Goal: Task Accomplishment & Management: Use online tool/utility

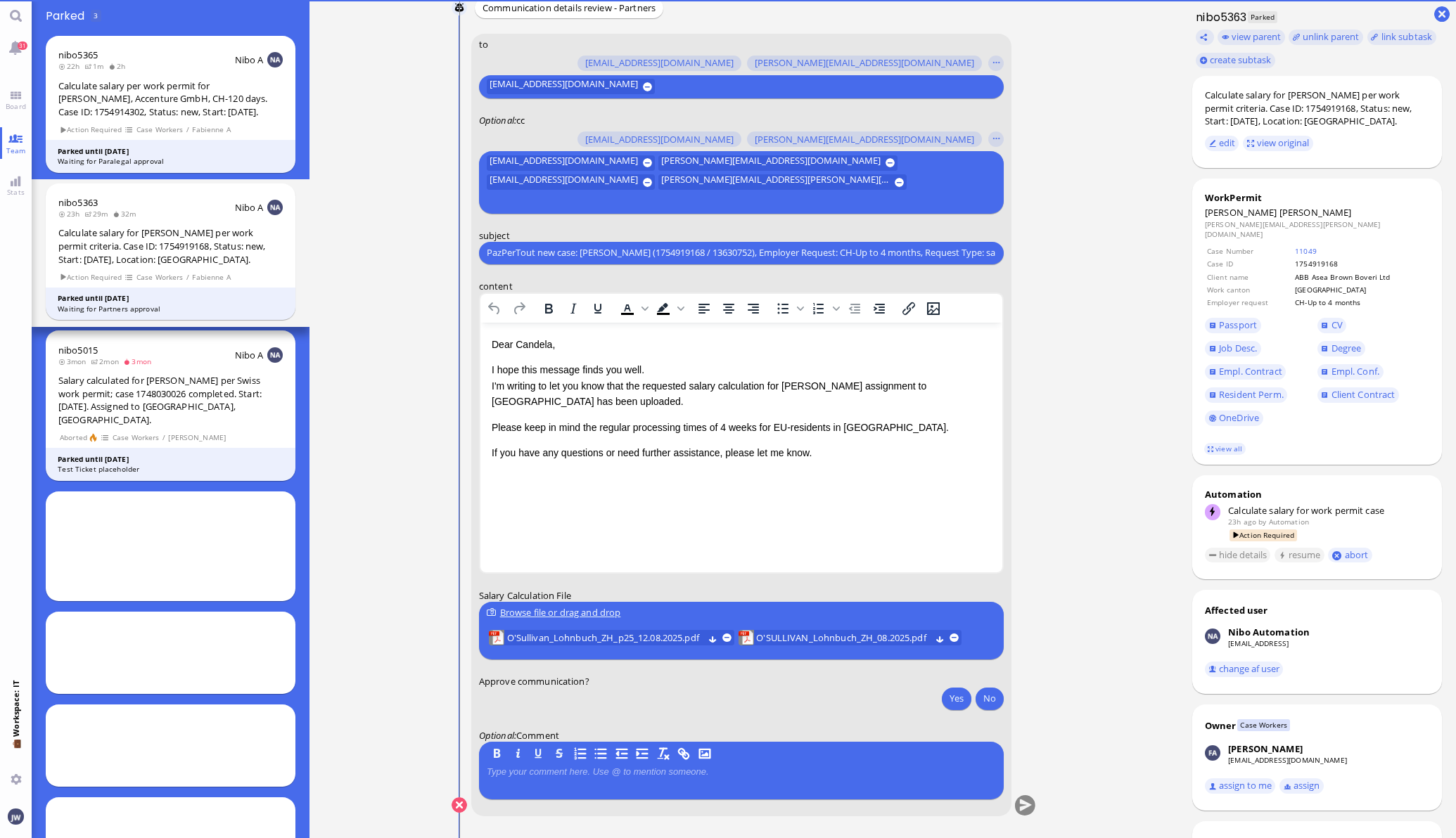
scroll to position [71, 0]
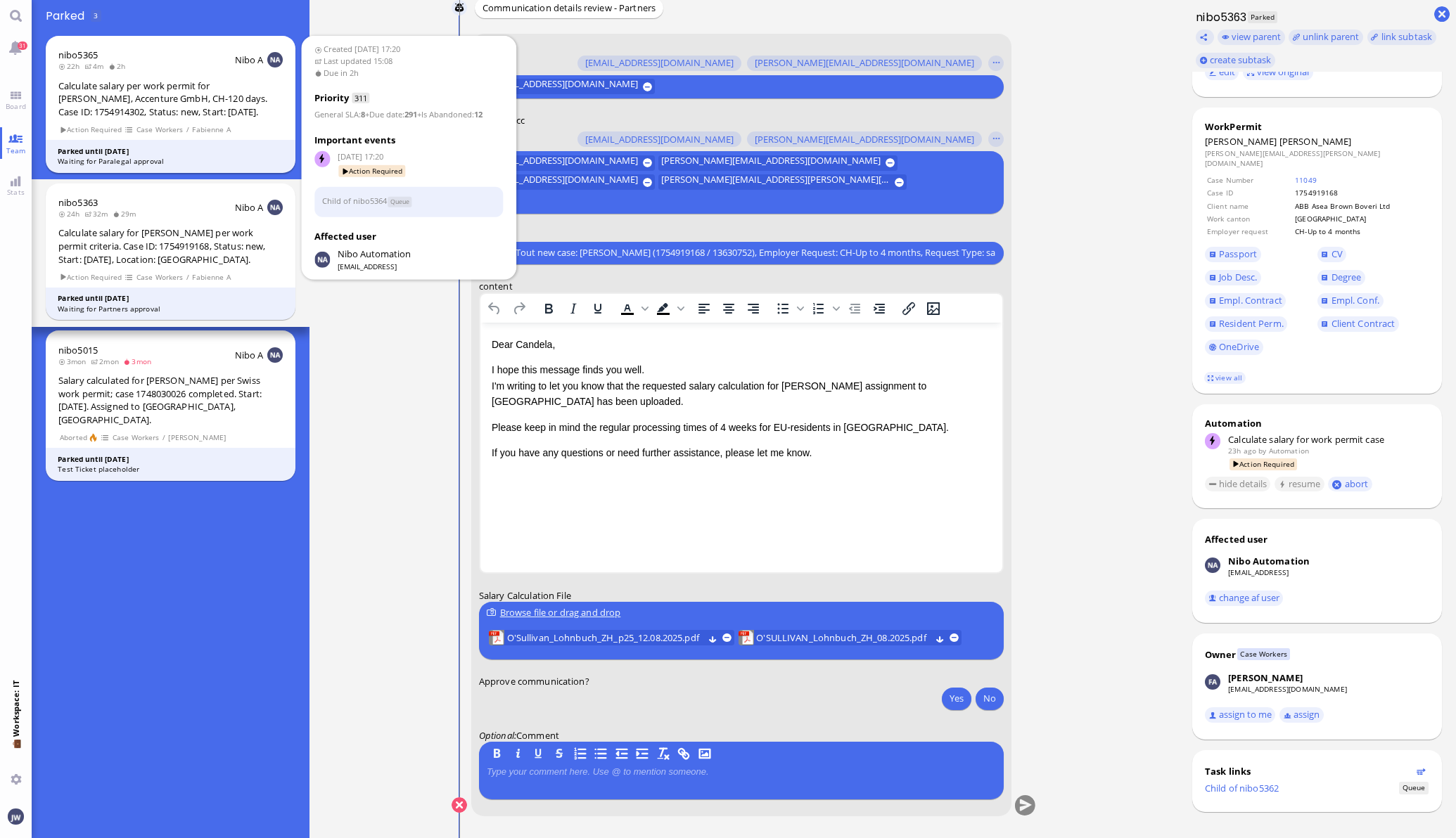
click at [192, 101] on div "Calculate salary per work permit for [PERSON_NAME], Accenture GmbH, CH-120 days…" at bounding box center [170, 99] width 224 height 39
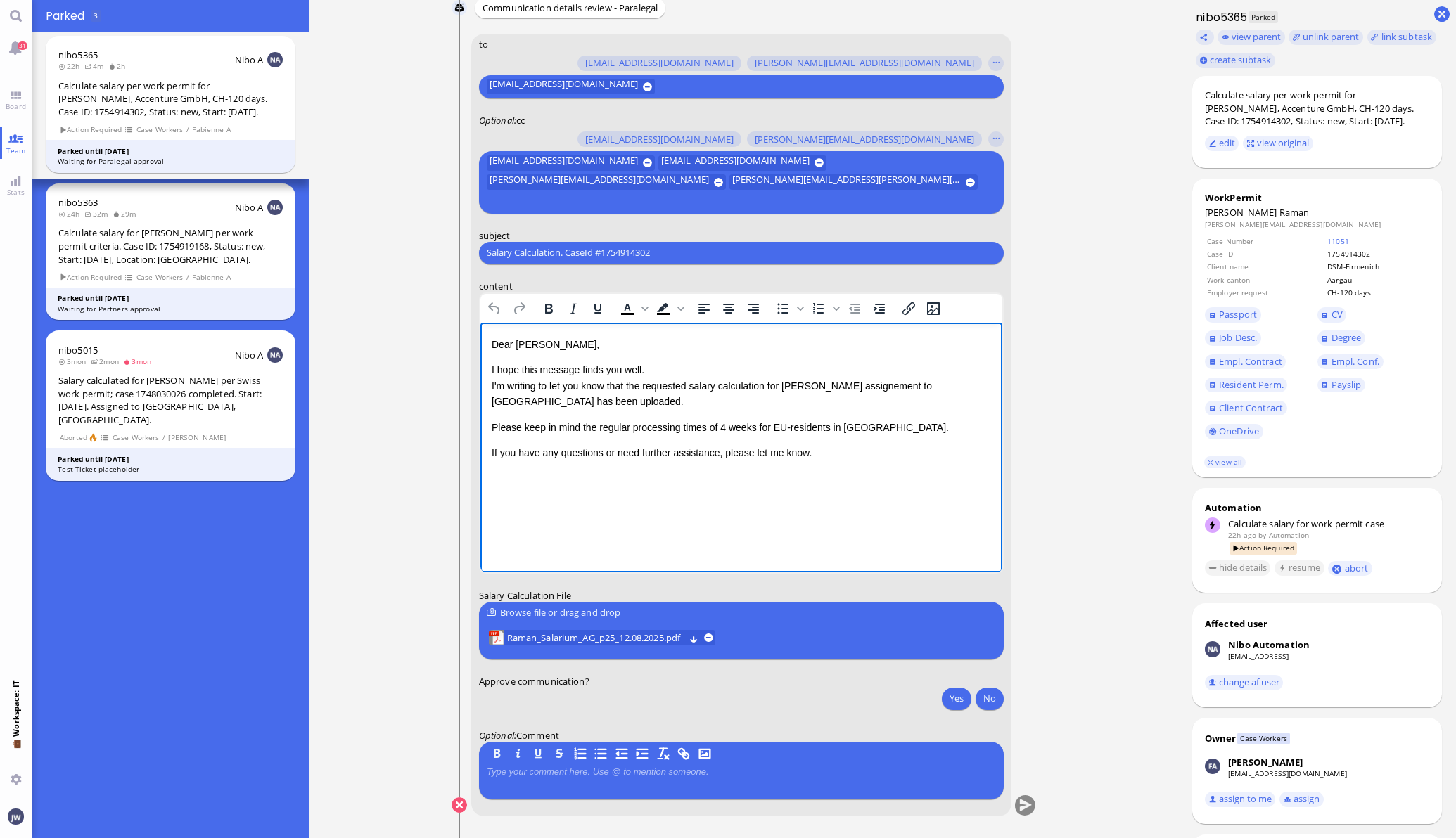
click at [588, 397] on p "I hope this message finds you well. I'm writing to let you know that the reques…" at bounding box center [741, 385] width 500 height 47
click at [1280, 210] on span "Raman" at bounding box center [1295, 212] width 30 height 13
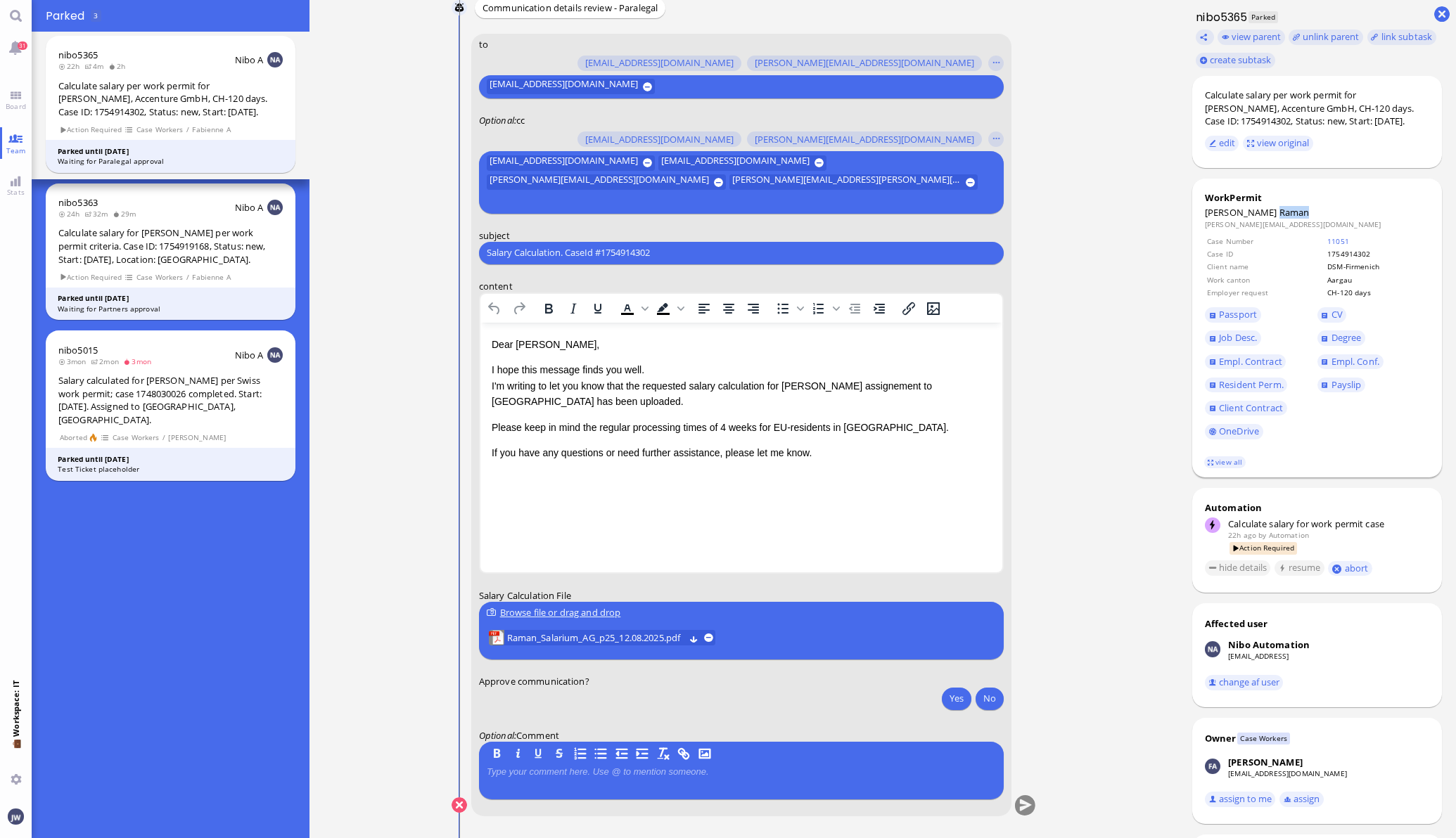
click at [1280, 210] on span "Raman" at bounding box center [1295, 212] width 30 height 13
copy span "Raman"
click at [560, 247] on input "Salary Calculation. CaseId #1754914302" at bounding box center [741, 253] width 509 height 15
click at [563, 253] on input "Salary Calculation. CaseId #1754914302" at bounding box center [741, 253] width 509 height 15
paste input "PazPerTout new case: Nishant Raman (1754914302 / 13617810), Employer Request: C…"
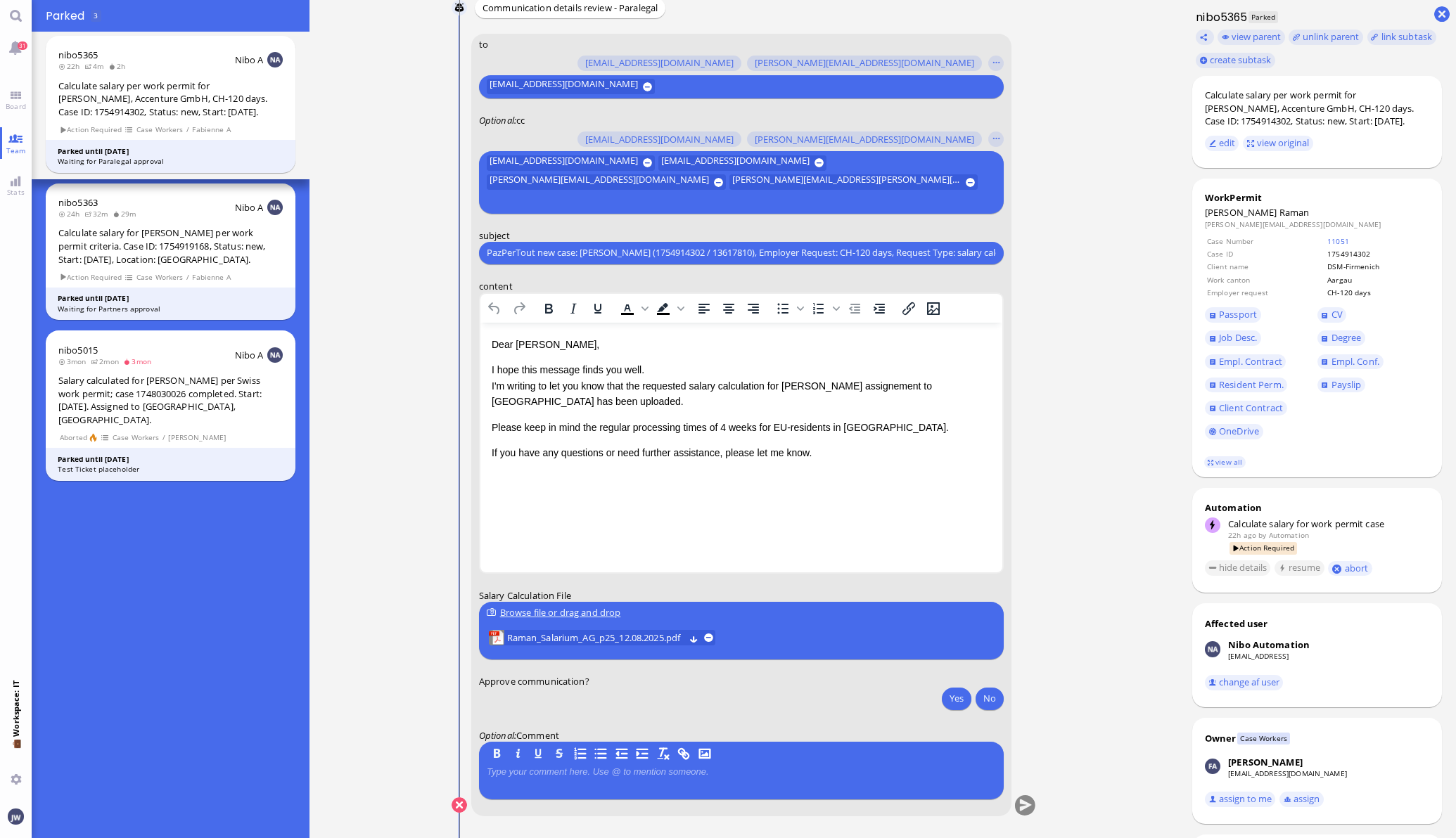
scroll to position [0, 42]
type input "PazPerTout new case: Nishant Raman (1754914302 / 13617810), Employer Request: C…"
drag, startPoint x: 870, startPoint y: 383, endPoint x: 943, endPoint y: 371, distance: 74.0
click at [870, 382] on p "I hope this message finds you well. I'm writing to let you know that the reques…" at bounding box center [741, 385] width 500 height 47
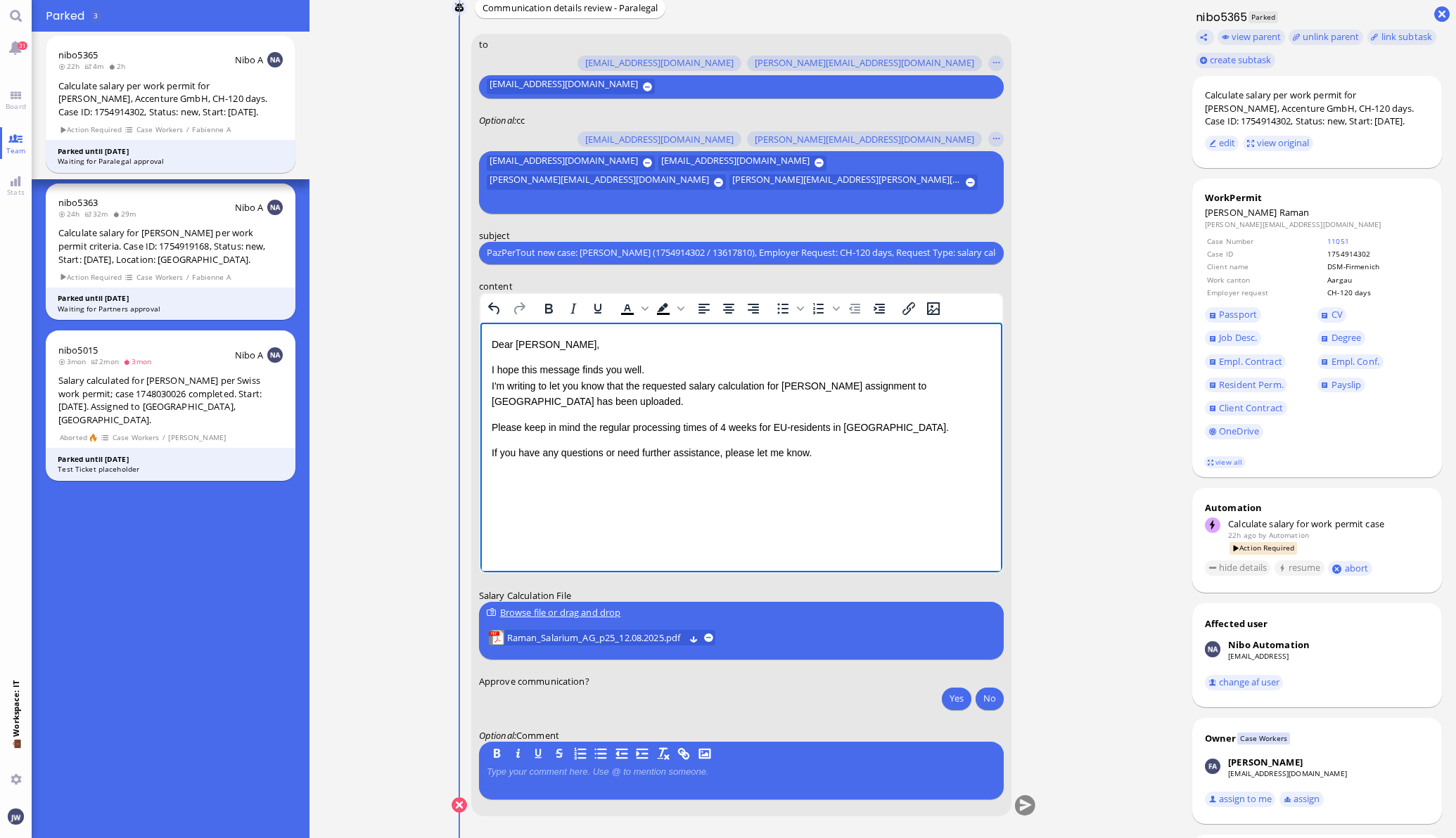
click at [907, 409] on div "Dear Emiliano, I hope this message finds you well. I'm writing to let you know …" at bounding box center [741, 397] width 500 height 124
click at [1229, 316] on span "Passport" at bounding box center [1238, 314] width 38 height 13
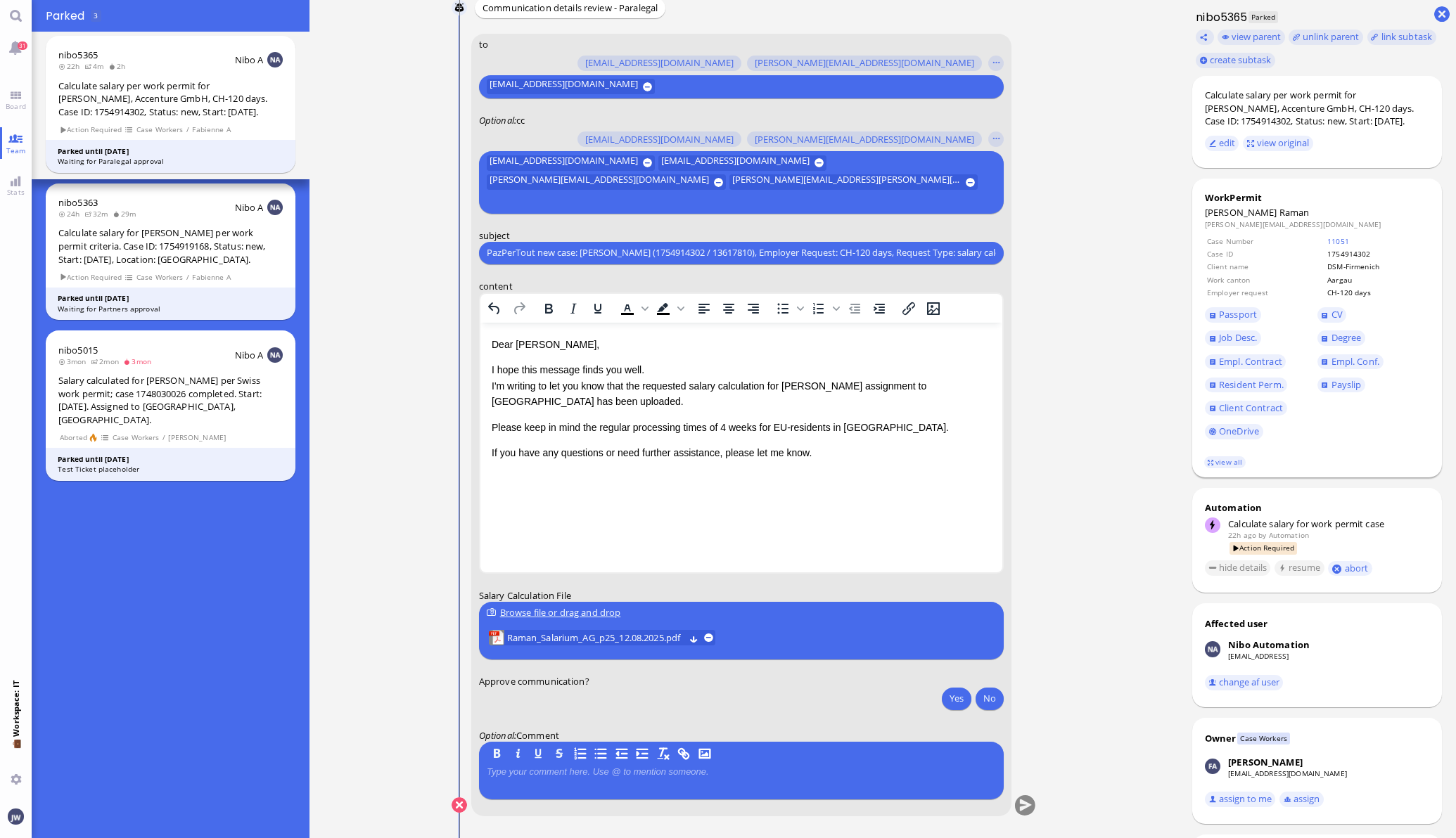
click at [1235, 304] on span "Passport" at bounding box center [1261, 315] width 113 height 23
click at [1232, 308] on span "Passport" at bounding box center [1238, 314] width 38 height 13
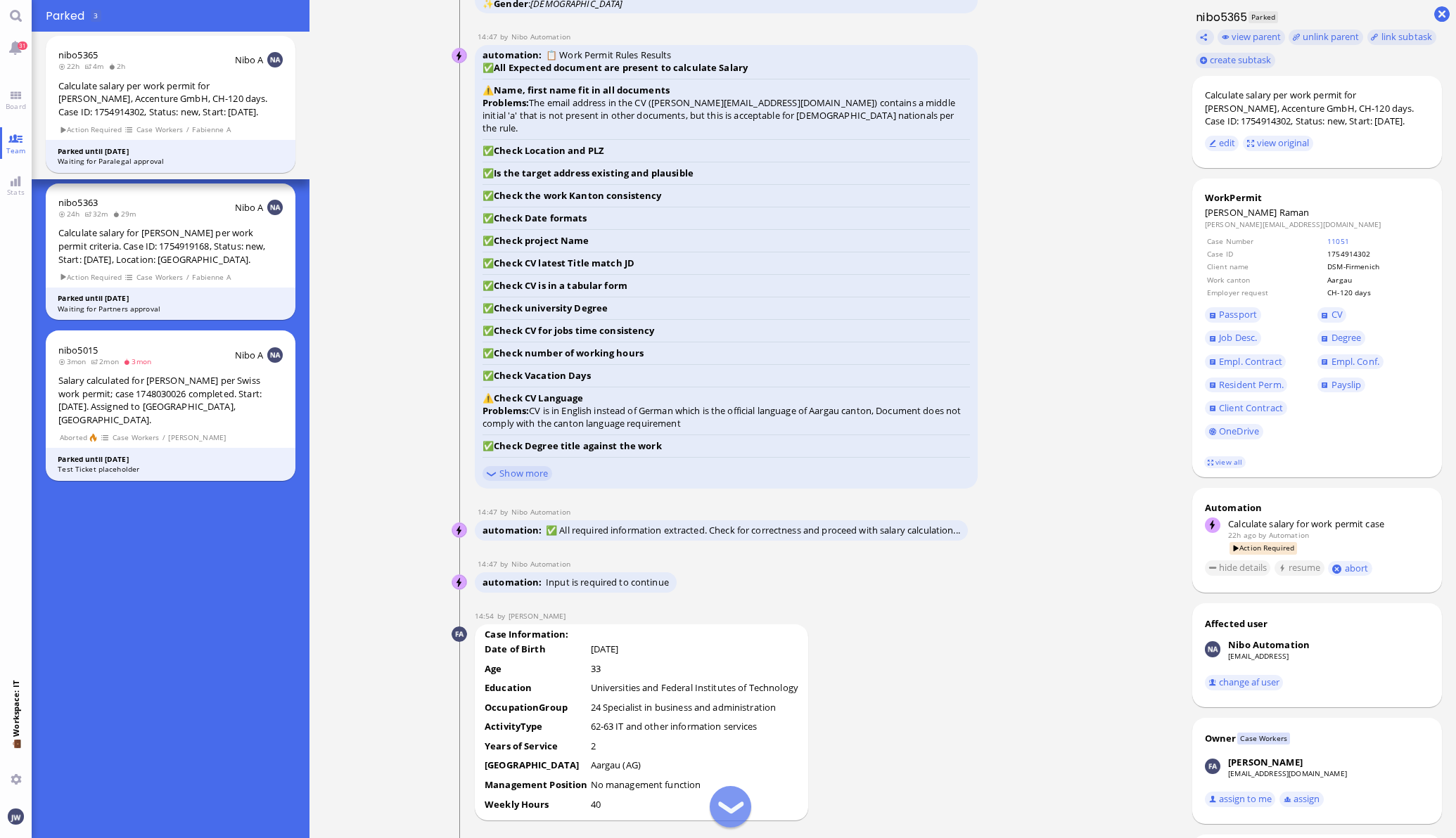
scroll to position [-1758, 0]
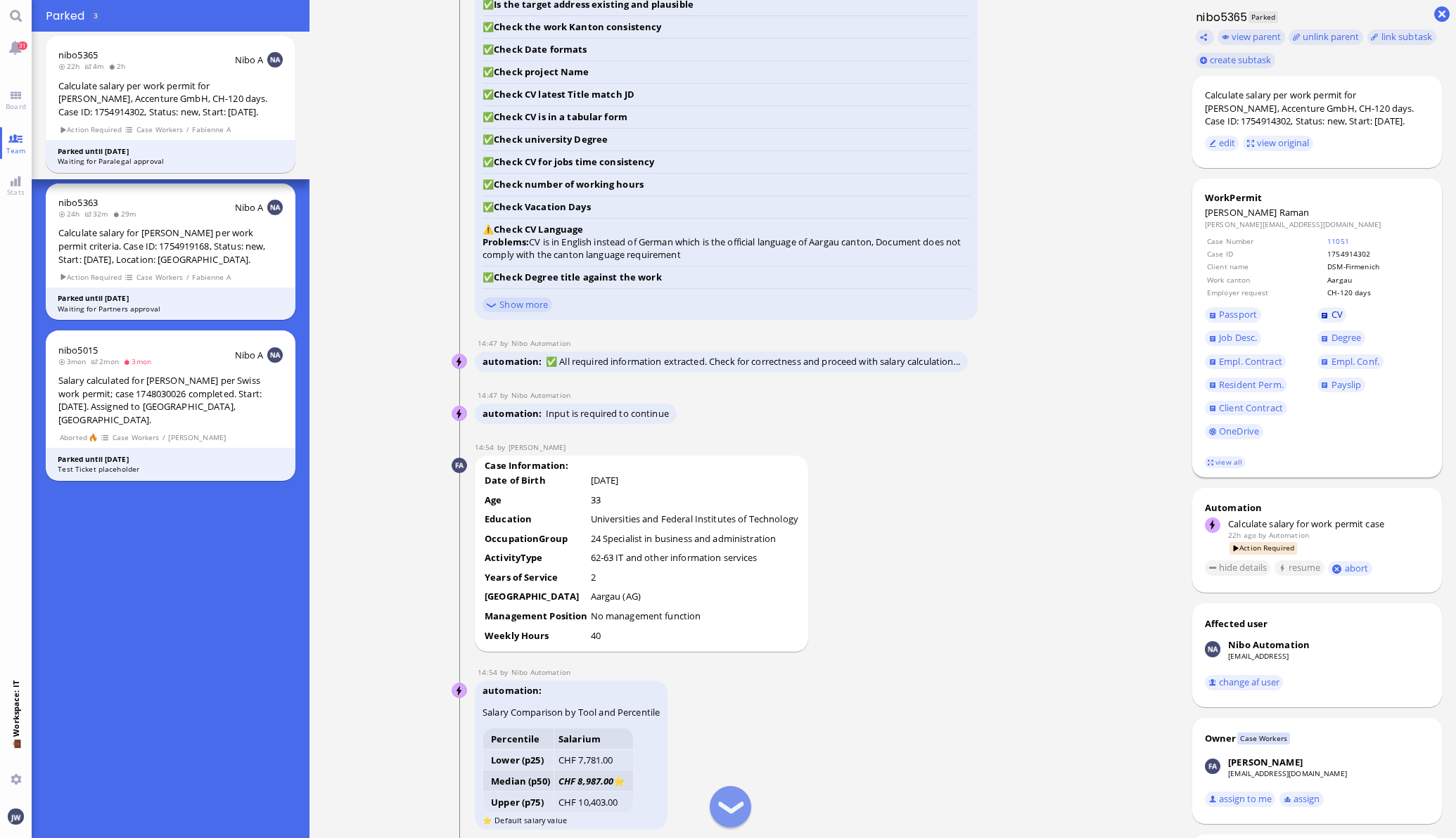
click at [1332, 309] on span "CV" at bounding box center [1337, 314] width 11 height 13
click at [1232, 336] on span "Job Desc." at bounding box center [1238, 338] width 38 height 13
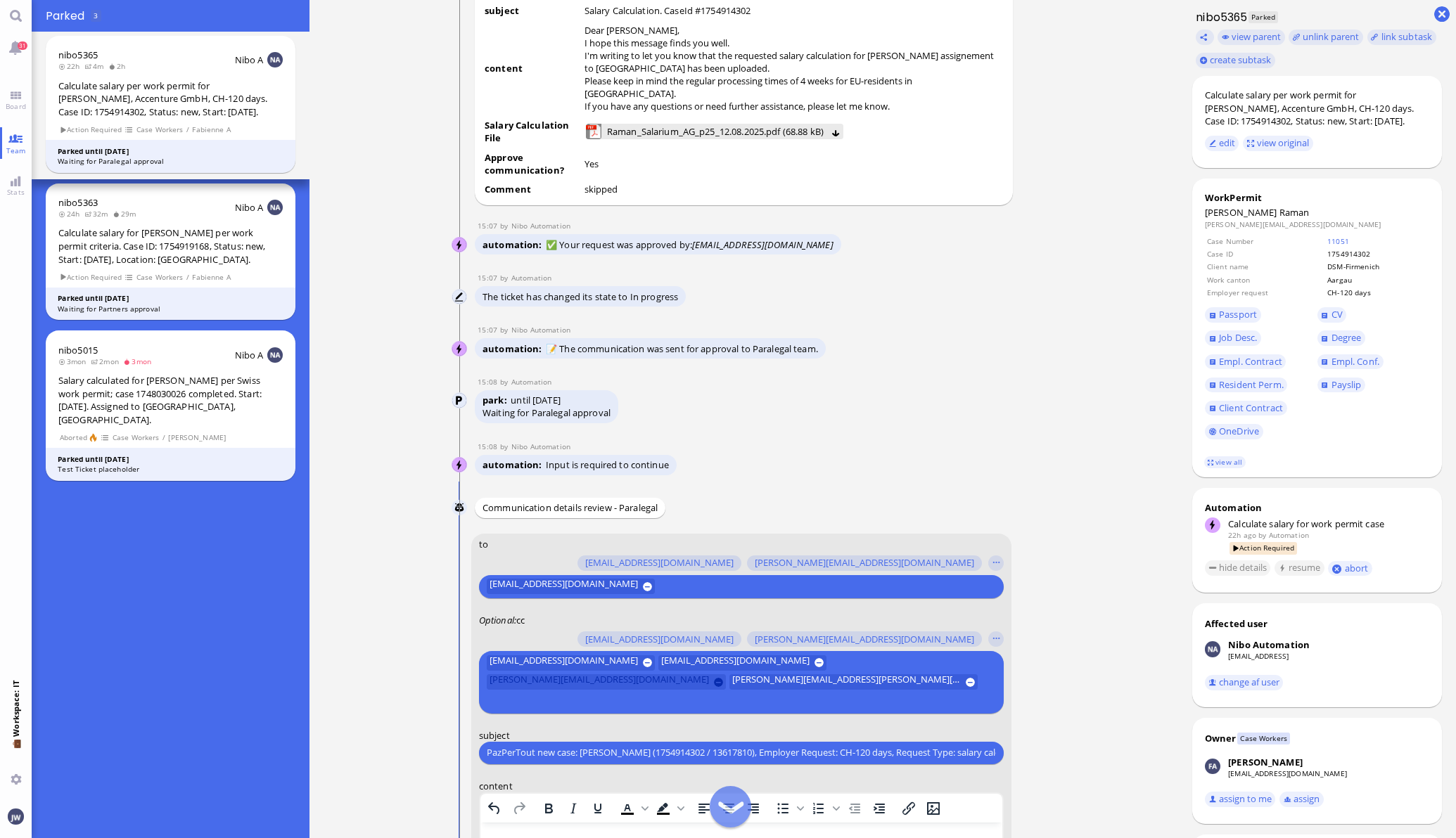
scroll to position [-264, 0]
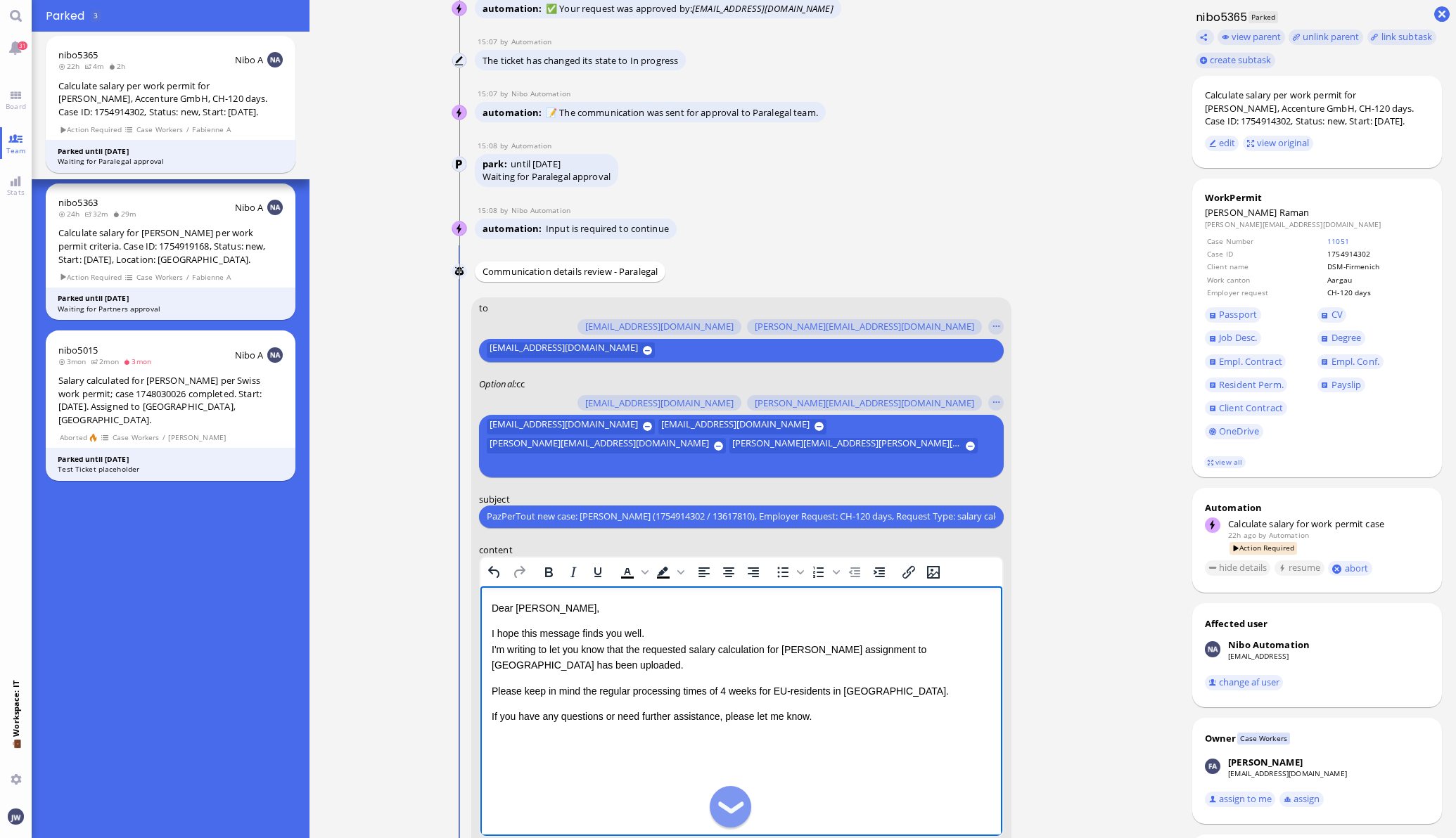
click at [556, 668] on p "I hope this message finds you well. I'm writing to let you know that the reques…" at bounding box center [741, 649] width 500 height 47
click at [836, 694] on img "Rich Text Area. Press ALT-0 for help." at bounding box center [841, 688] width 11 height 11
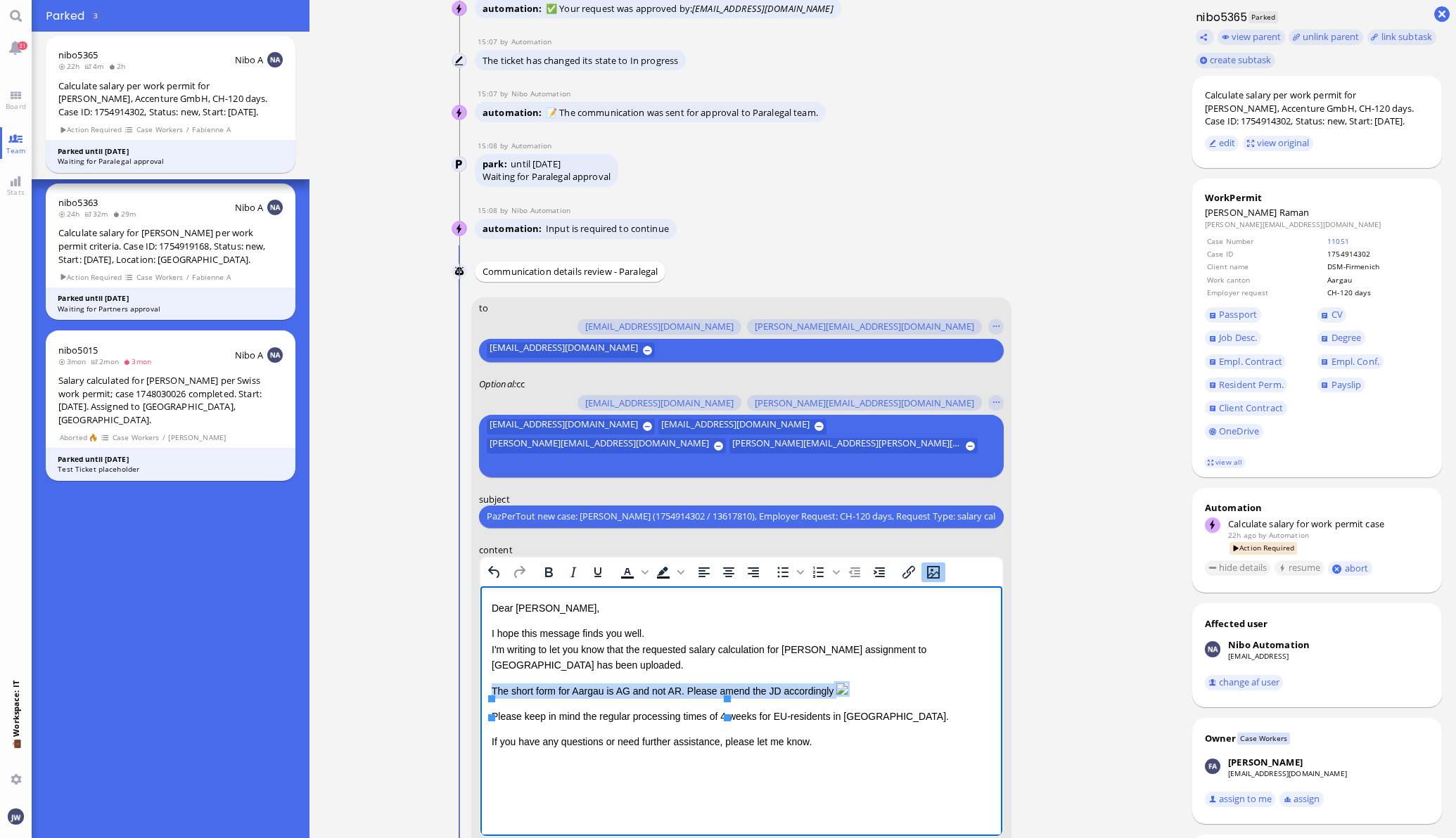
click at [773, 699] on p "The short form for Aargau is AG and not AR. Please amend the JD accordingly:" at bounding box center [741, 691] width 500 height 16
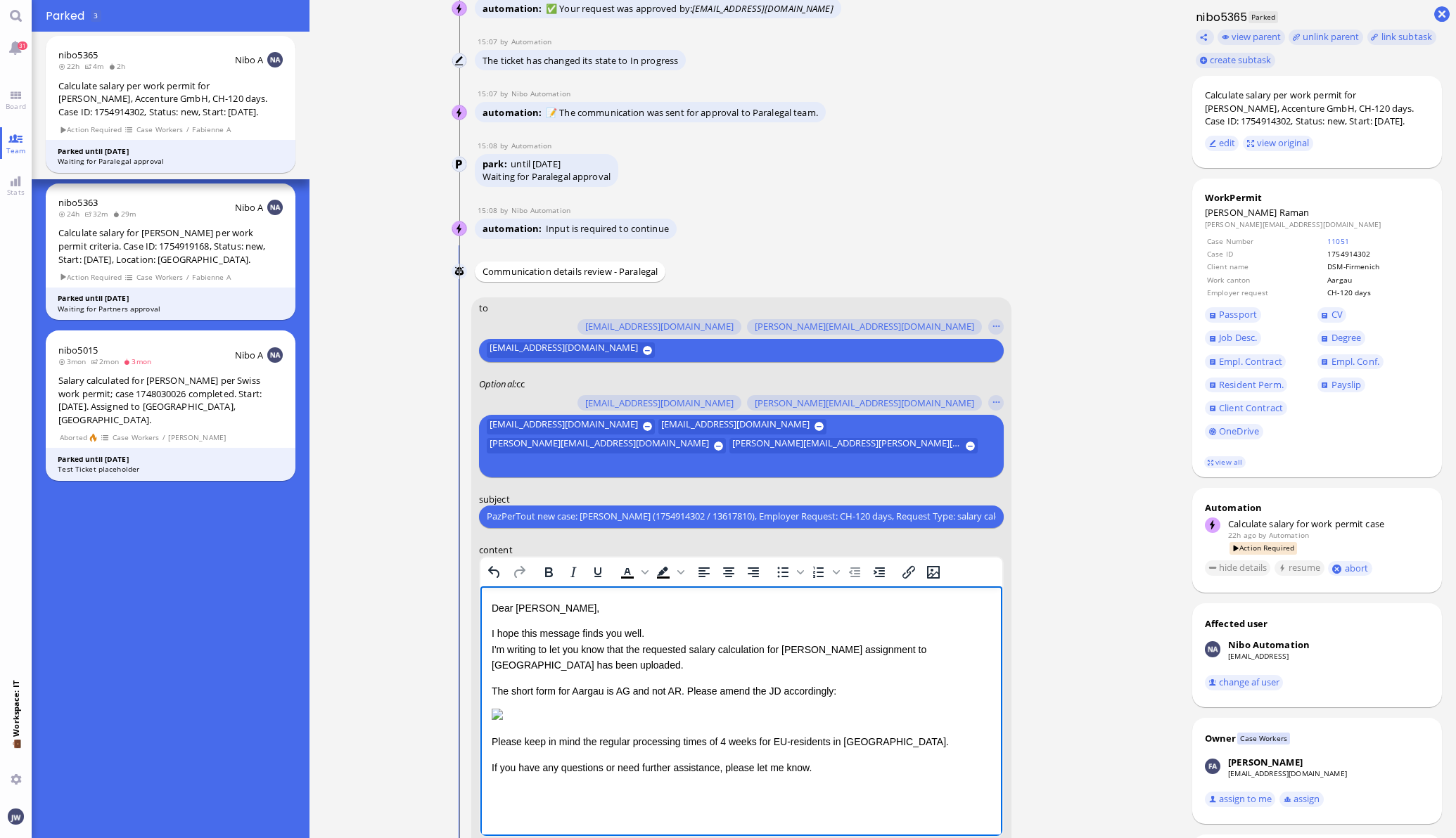
click at [516, 688] on p "The short form for Aargau is AG and not AR. Please amend the JD accordingly:" at bounding box center [741, 691] width 500 height 16
click at [544, 688] on p "The short form for Aargau is AG and not AR. Please amend the JD accordingly:" at bounding box center [741, 691] width 500 height 16
click at [518, 692] on p "The short form for Aargau is AG and not AR. Please amend the JD accordingly:" at bounding box center [741, 691] width 500 height 16
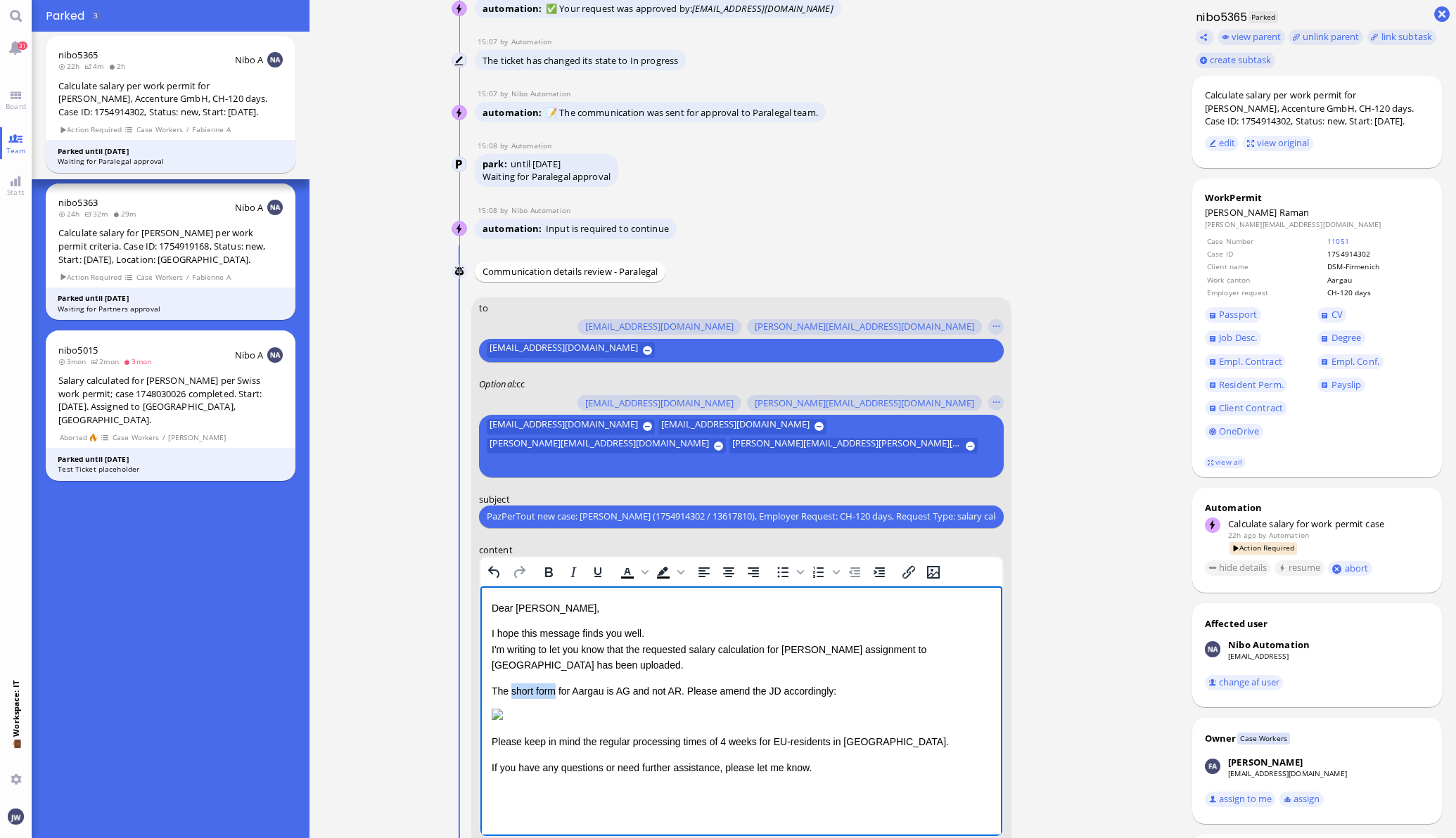
click at [542, 692] on p "The short form for Aargau is AG and not AR. Please amend the JD accordingly:" at bounding box center [741, 691] width 500 height 16
click at [541, 697] on p "The short form for Aargau is AG and not AR. Please amend the JD accordingly:" at bounding box center [741, 691] width 500 height 16
click at [497, 690] on p "The short form for Aargau is AG and not AR. Please amend the JD accordingly:" at bounding box center [741, 691] width 500 height 16
click at [813, 686] on p "The short form for Aargau is AG and not AR. Please amend the JD accordingly:" at bounding box center [741, 691] width 500 height 16
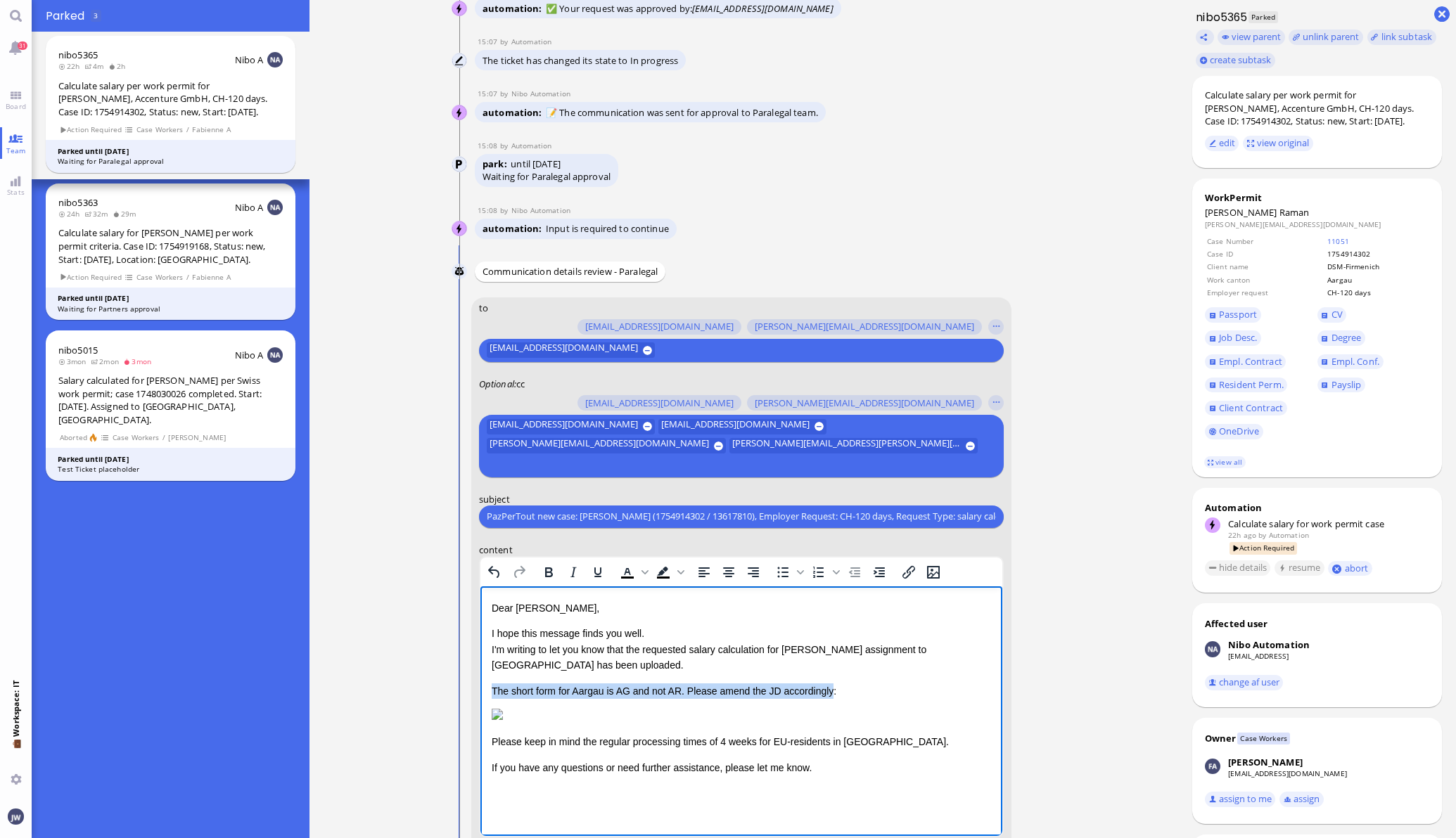
copy p "The short form for Aargau is AG and not AR. Please amend the JD accordingly"
drag, startPoint x: 873, startPoint y: 689, endPoint x: 482, endPoint y: 685, distance: 391.0
click at [482, 685] on html "Dear Emiliano, I hope this message finds you well. I'm writing to let you know …" at bounding box center [741, 688] width 522 height 203
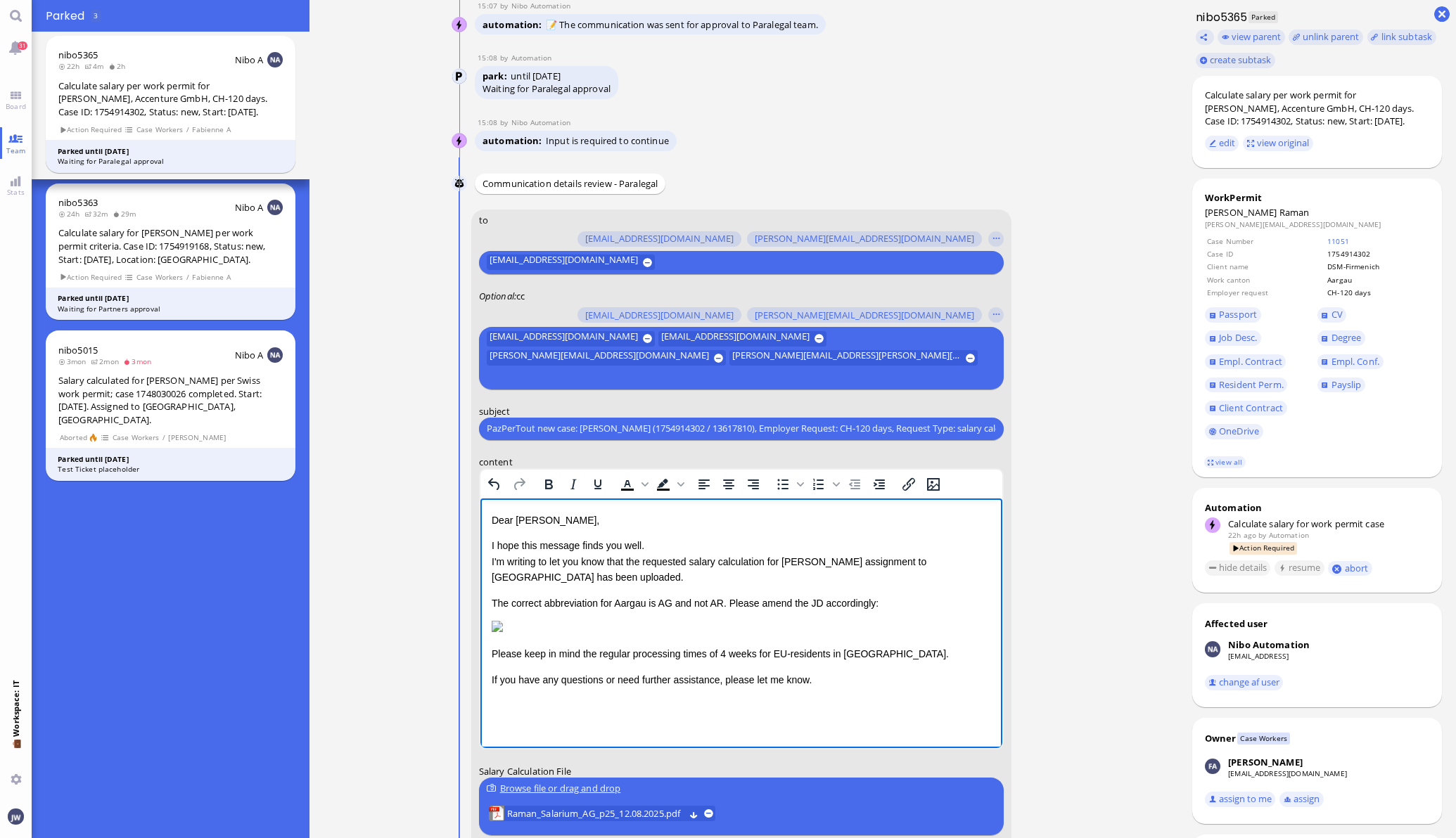
click at [824, 684] on p "If you have any questions or need further assistance, please let me know." at bounding box center [741, 680] width 500 height 16
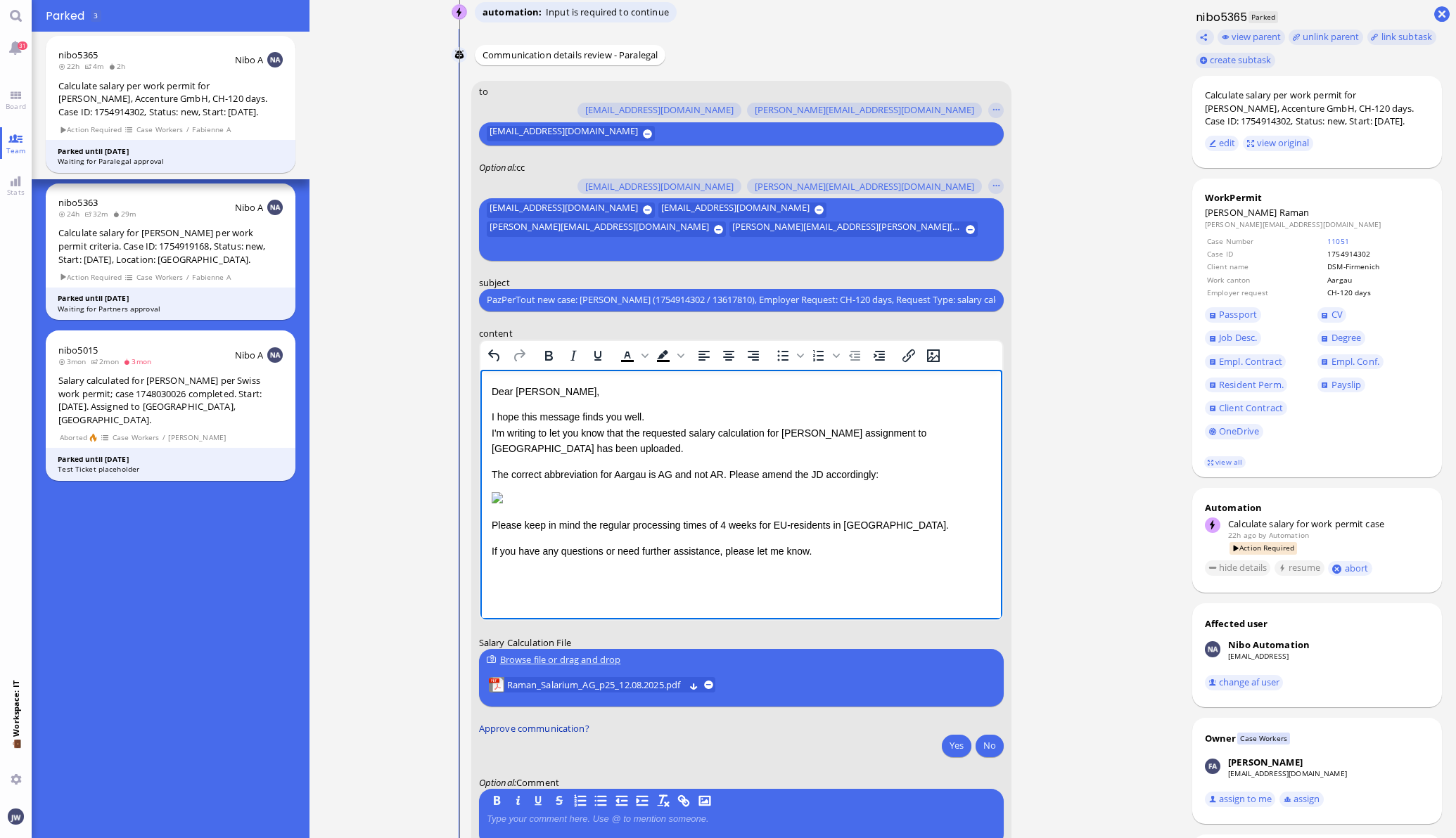
scroll to position [0, 0]
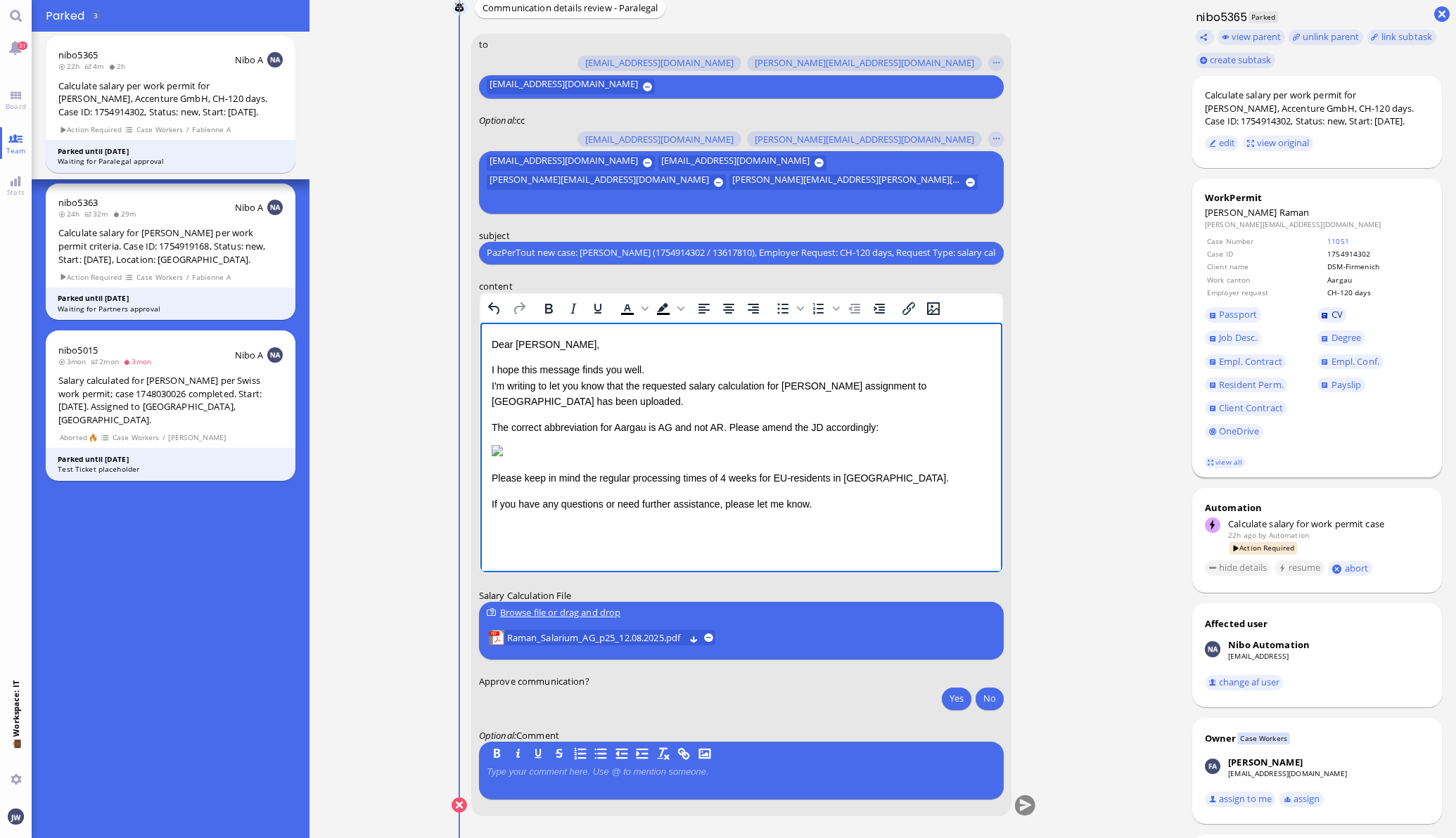
click at [1332, 316] on span "CV" at bounding box center [1337, 314] width 11 height 13
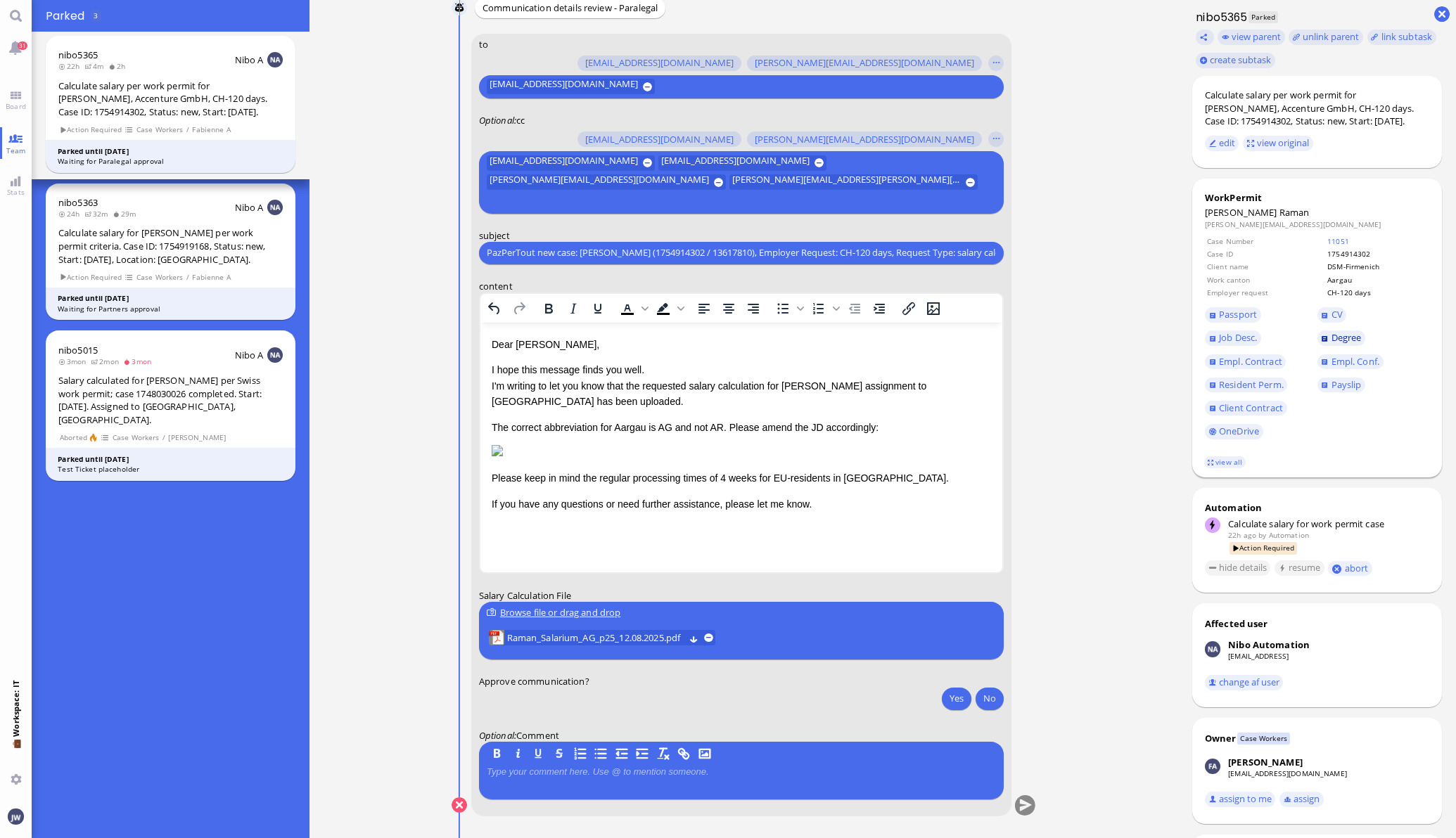
click at [1332, 338] on span "Degree" at bounding box center [1347, 338] width 30 height 13
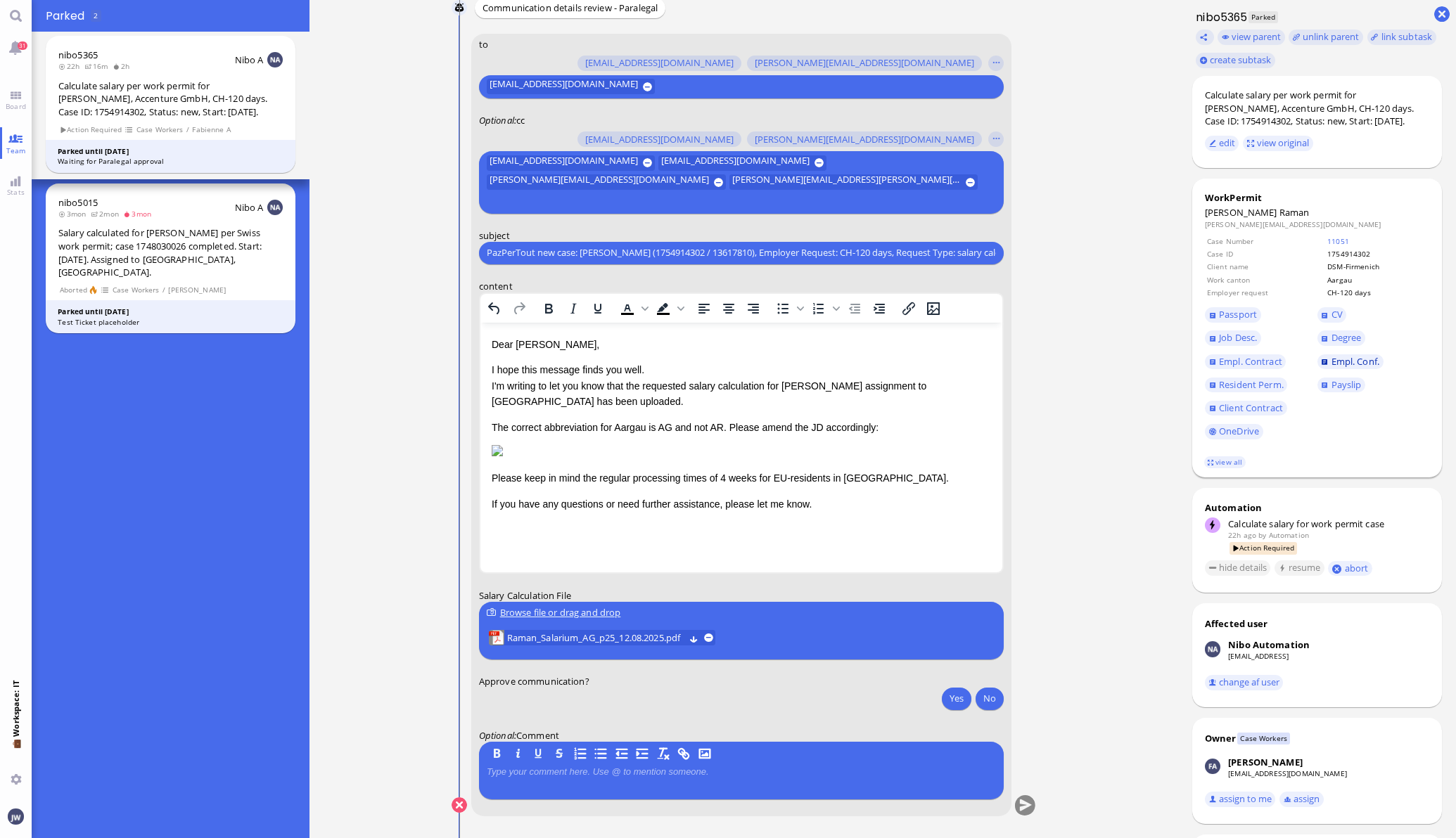
click at [1337, 363] on span "Empl. Conf." at bounding box center [1355, 361] width 48 height 13
click at [1332, 315] on span "CV" at bounding box center [1337, 314] width 11 height 13
click at [1219, 383] on span "Resident Perm." at bounding box center [1251, 385] width 65 height 13
click at [1248, 401] on span "Client Contract" at bounding box center [1251, 408] width 64 height 13
click at [1226, 338] on span "Job Desc." at bounding box center [1238, 338] width 38 height 13
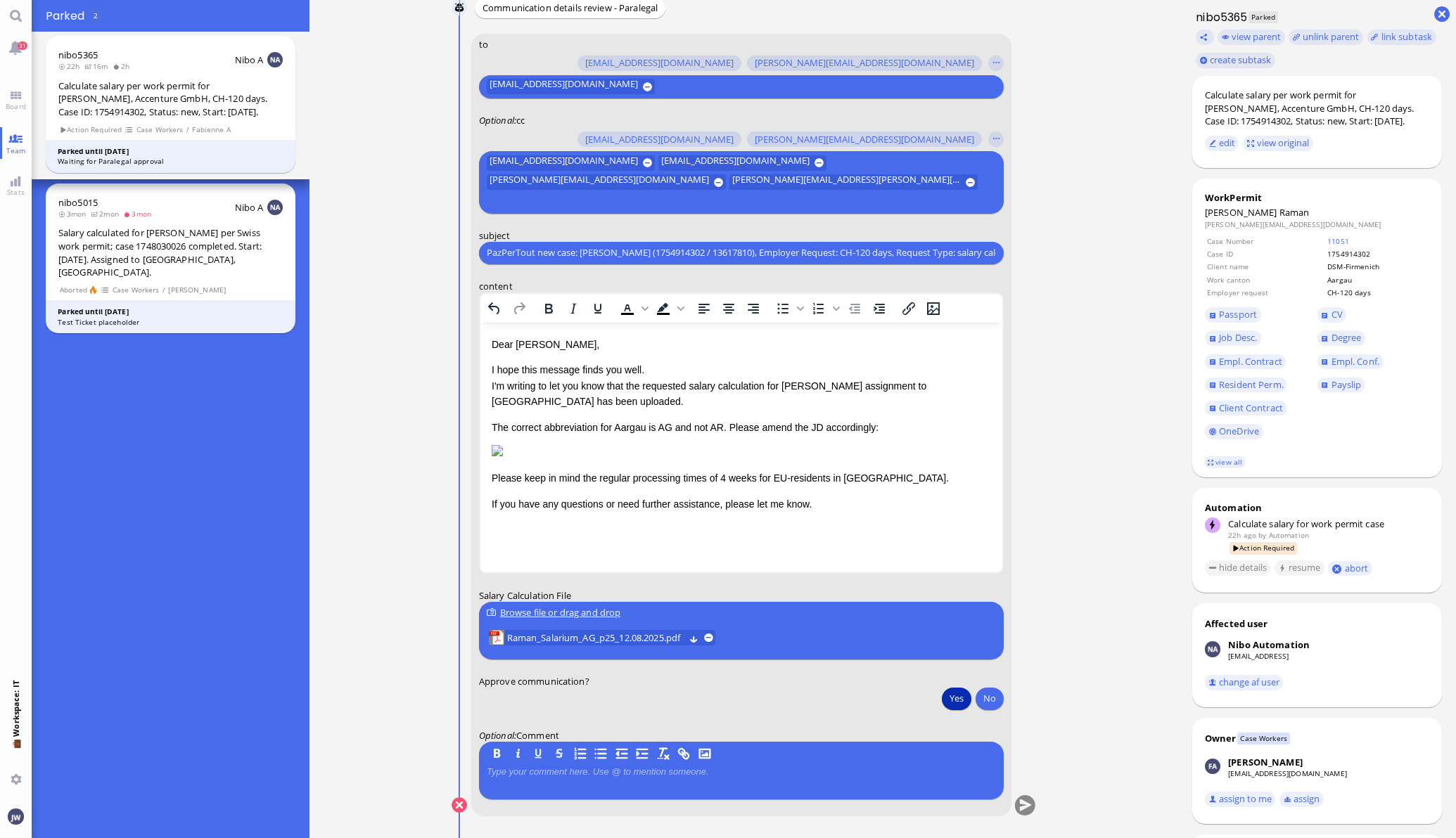
click at [947, 692] on button "Yes" at bounding box center [957, 698] width 30 height 23
click at [1022, 798] on button "submit" at bounding box center [1025, 806] width 21 height 21
click at [8, 138] on link "Team" at bounding box center [16, 143] width 31 height 31
click at [19, 96] on link "Board" at bounding box center [16, 100] width 31 height 31
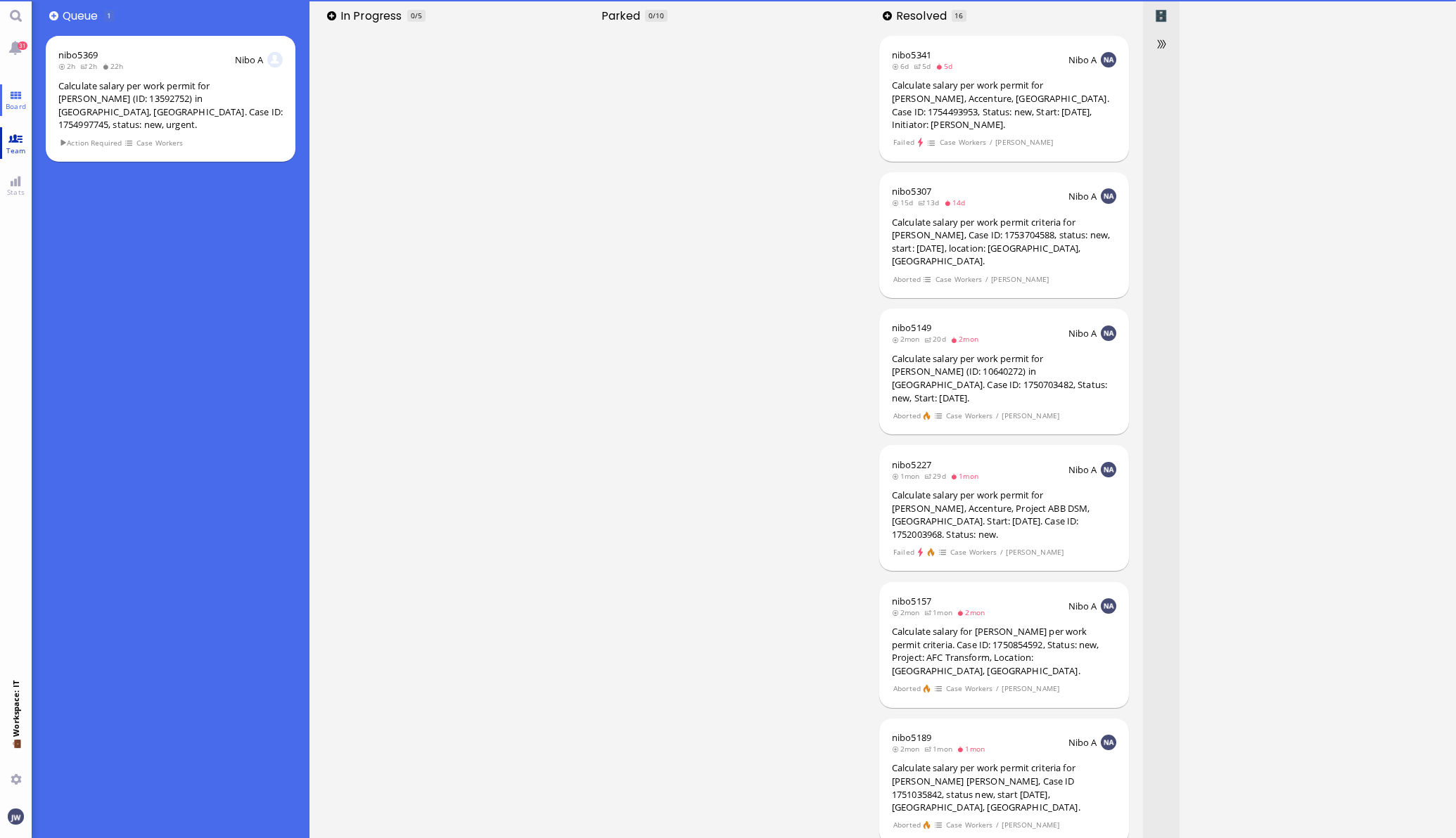
click at [27, 143] on link "Team" at bounding box center [16, 143] width 31 height 31
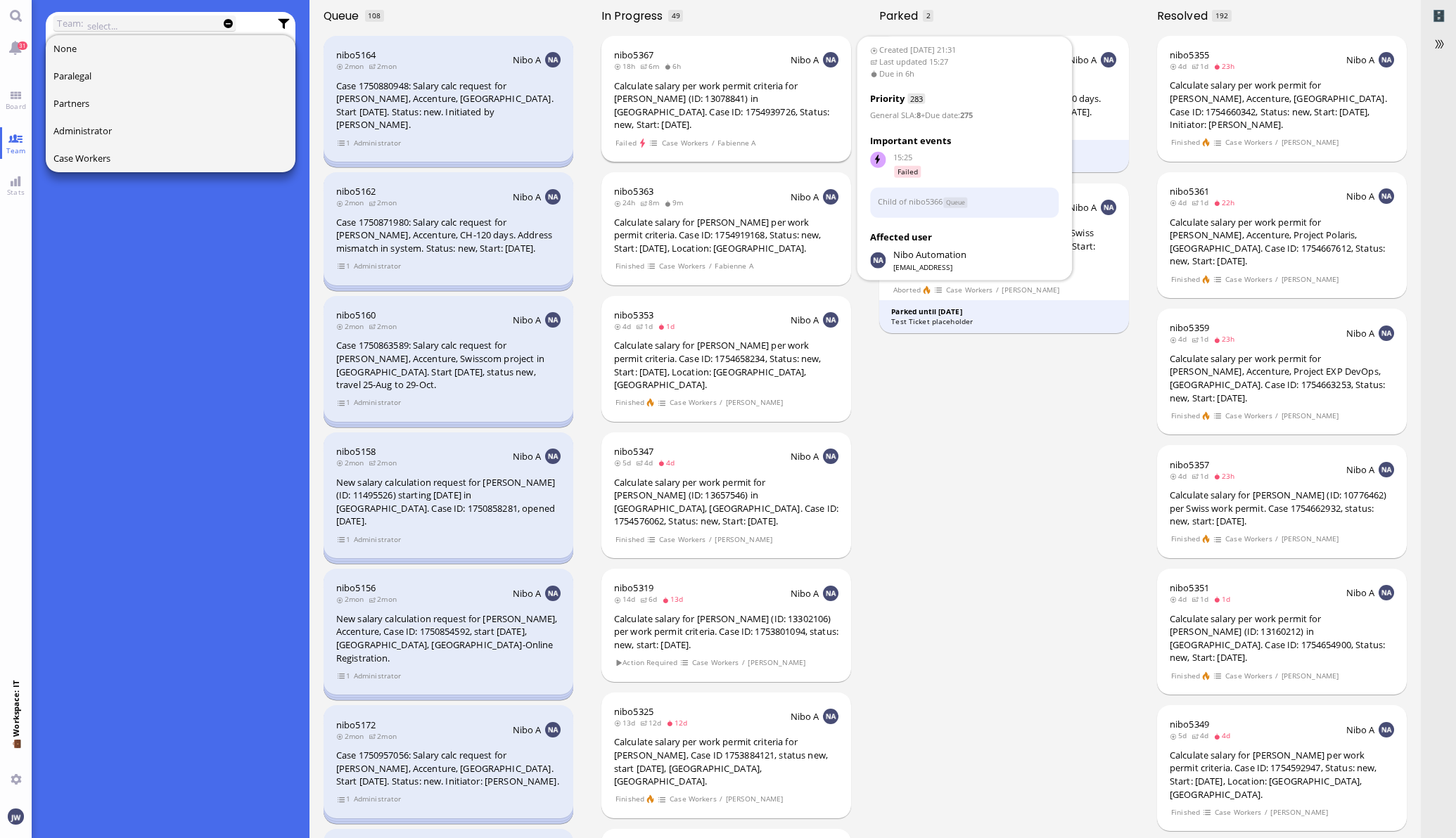
click at [718, 102] on div "Calculate salary per work permit criteria for [PERSON_NAME] (ID: 13078841) in […" at bounding box center [726, 105] width 224 height 52
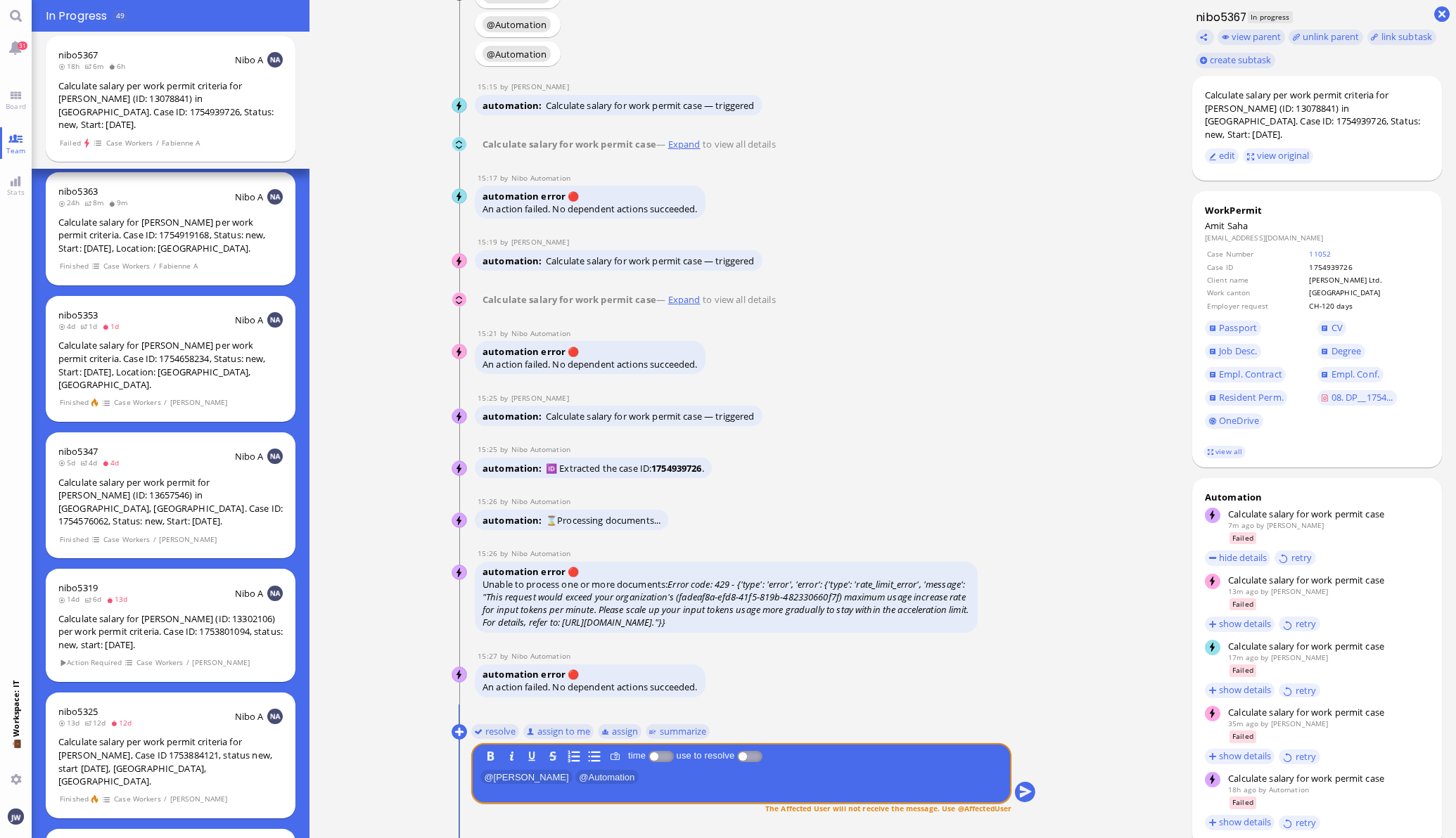
drag, startPoint x: 1298, startPoint y: 238, endPoint x: 992, endPoint y: 255, distance: 306.5
click at [992, 255] on conversation-line "15:19 by Fabienne Arslan Fabienne Arslan automation Calculate salary for work p…" at bounding box center [745, 255] width 586 height 36
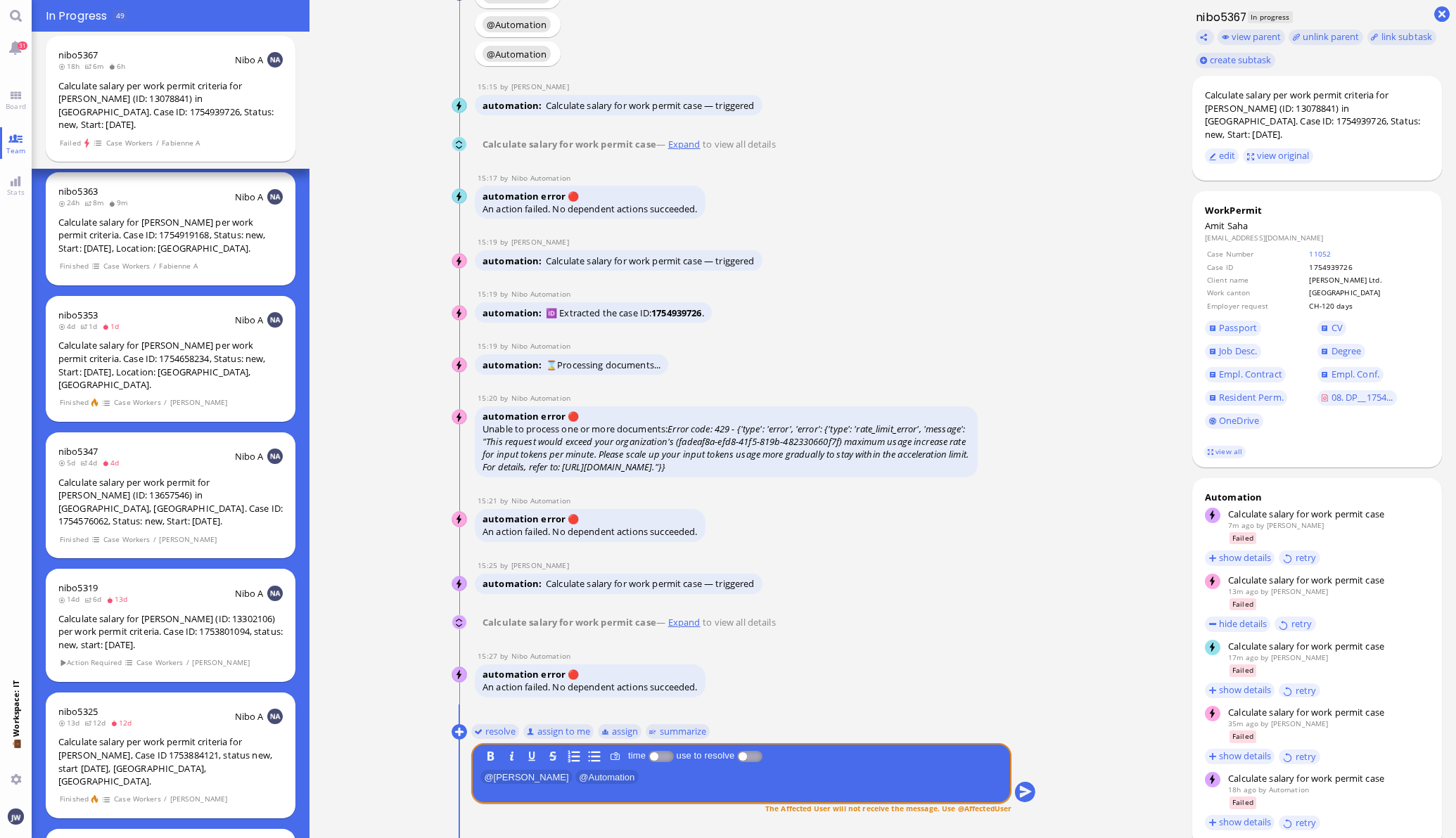
click at [996, 326] on conversation-line "15:20 by Nibo Automation Nibo Automation automation error 🔴 Unable to process o…" at bounding box center [745, 307] width 586 height 36
click at [1195, 38] on button at bounding box center [1204, 38] width 18 height 16
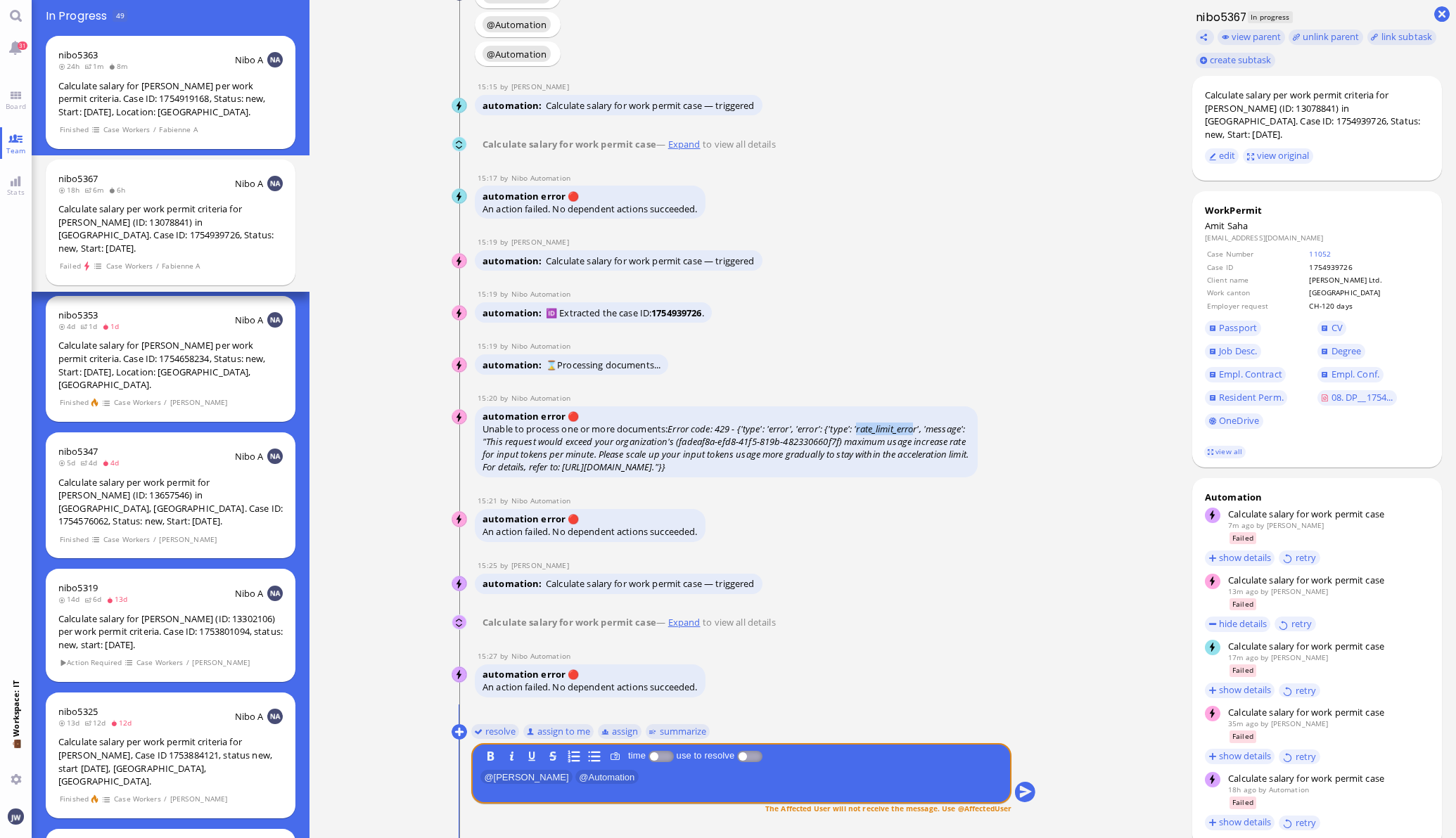
drag, startPoint x: 859, startPoint y: 427, endPoint x: 919, endPoint y: 429, distance: 60.0
click at [919, 429] on icon "Error code: 429 - {'type': 'error', 'error': {'type': 'rate_limit_error', 'mess…" at bounding box center [726, 448] width 486 height 50
copy icon "rate_limit_erro"
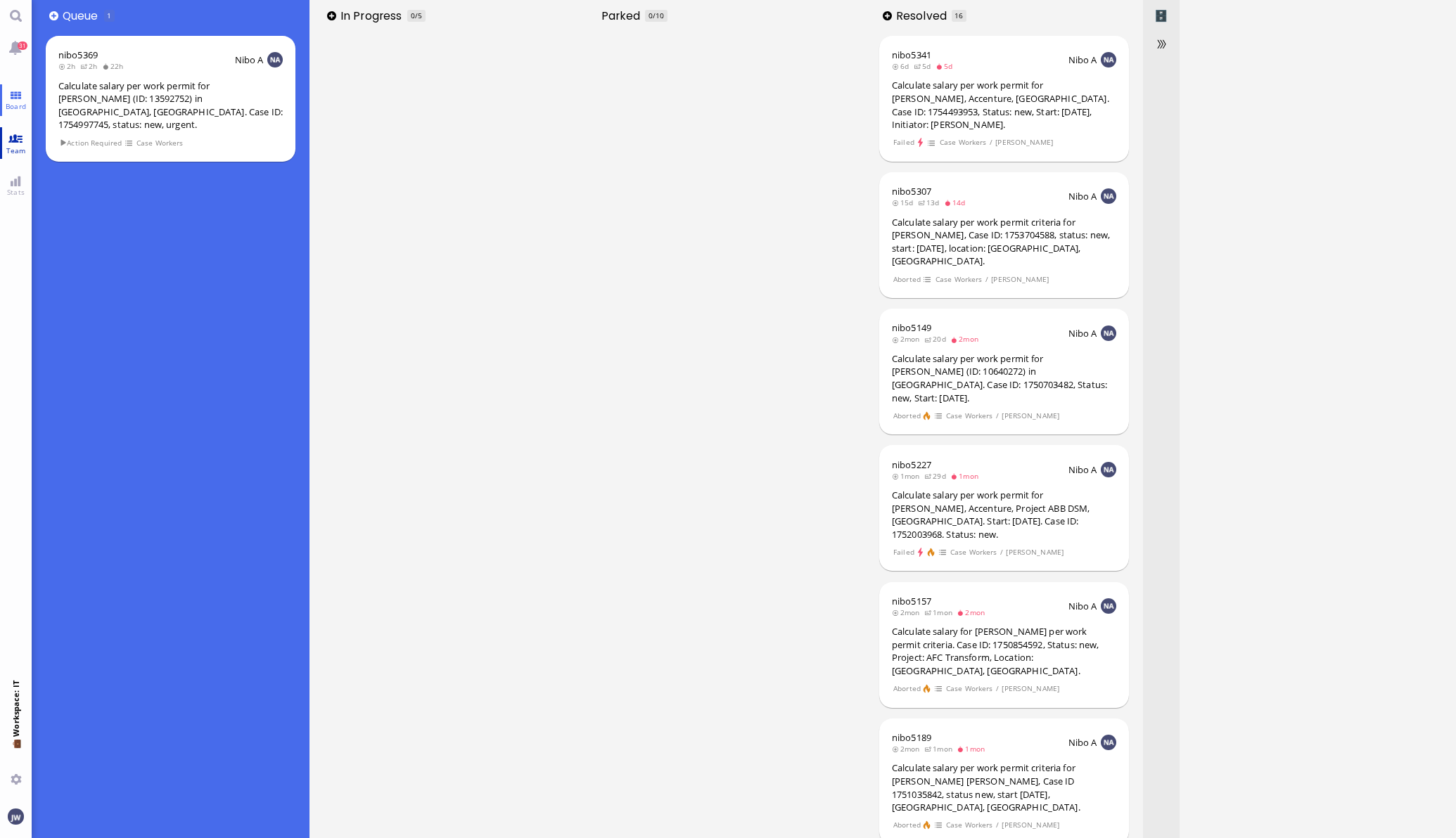
click at [2, 144] on link "Team" at bounding box center [16, 143] width 31 height 31
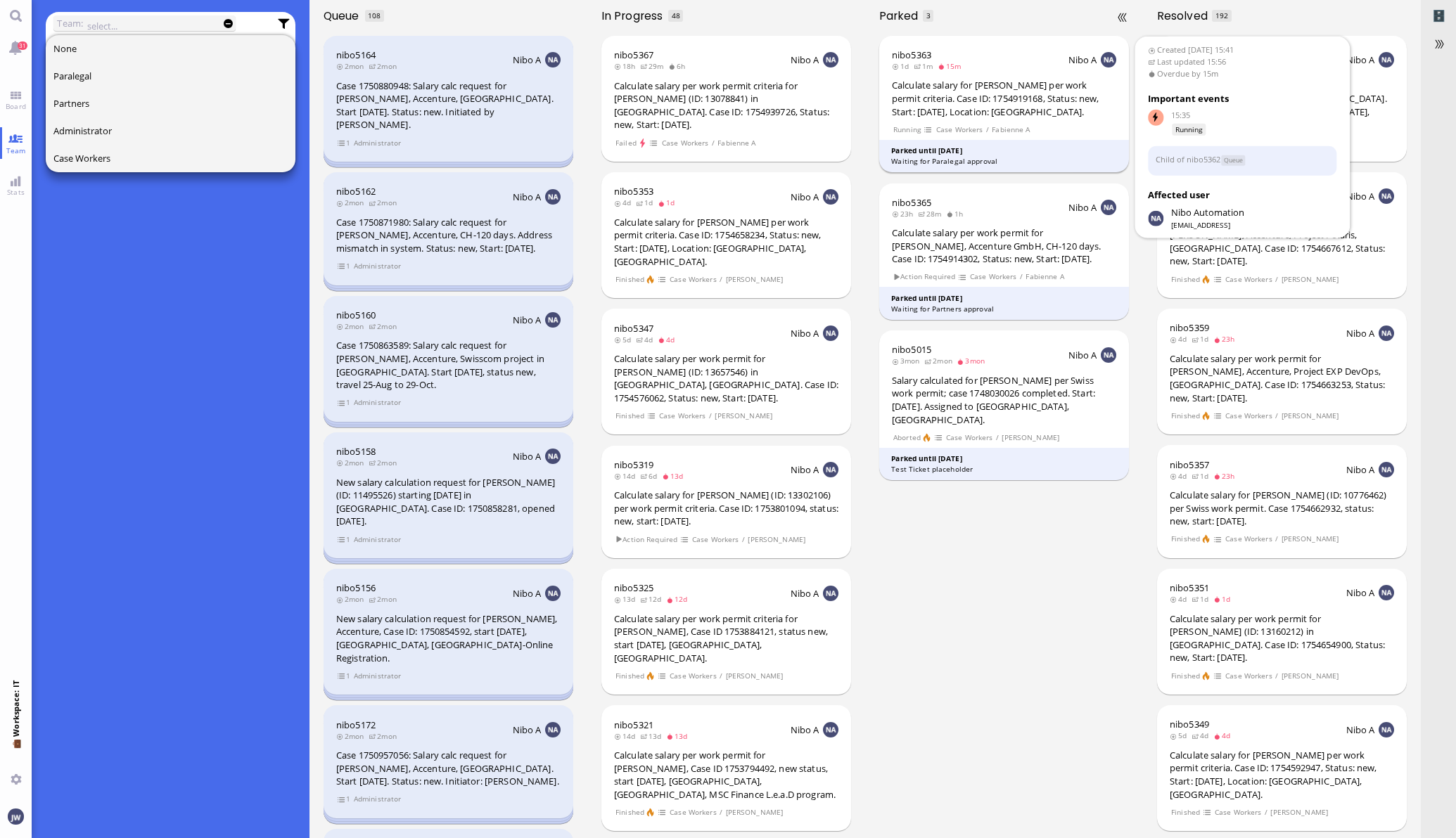
click at [984, 155] on div "Parked until [DATE]" at bounding box center [1003, 150] width 226 height 10
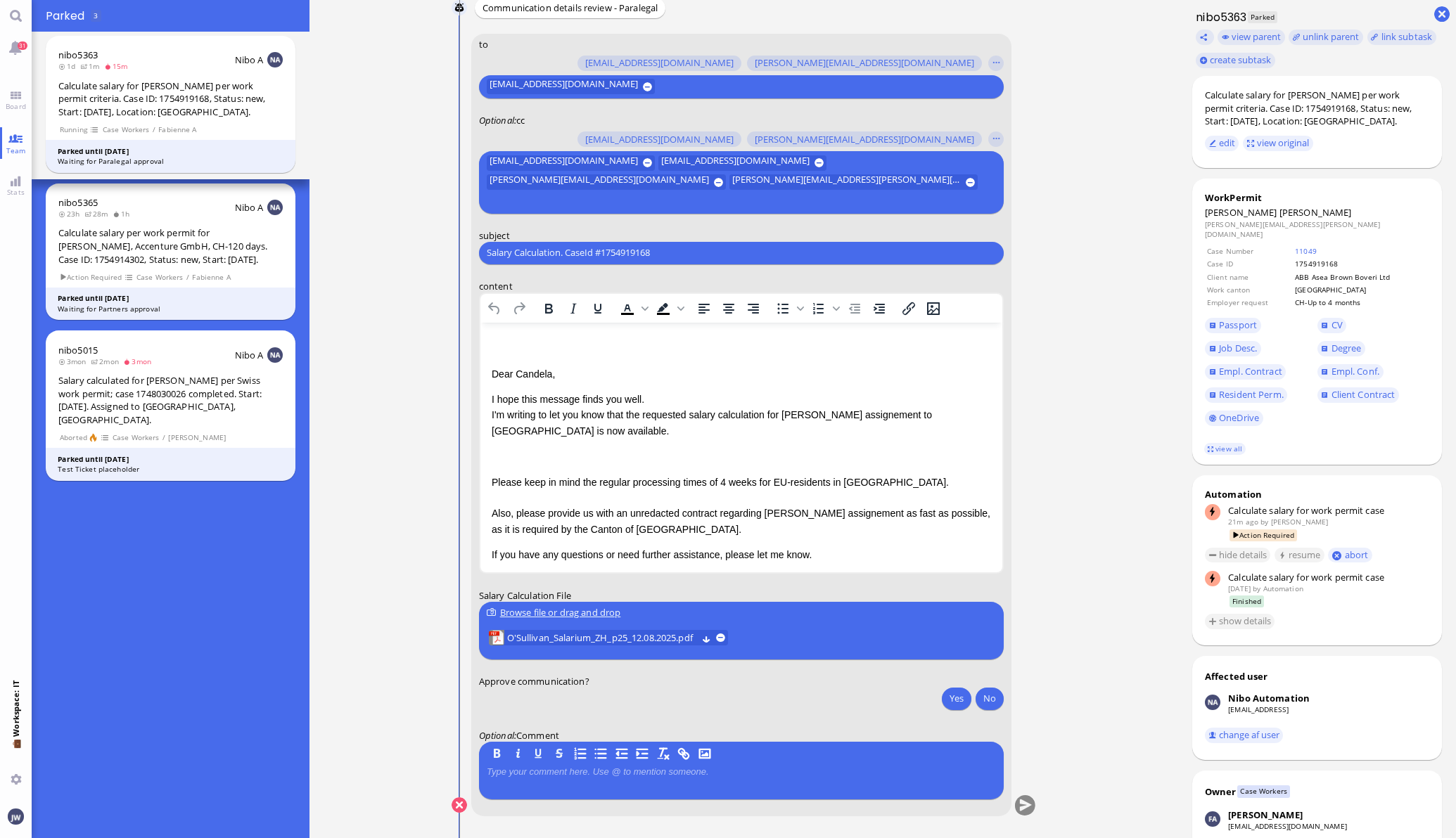
click at [487, 375] on html "Dear [PERSON_NAME], I hope this message finds you well. I'm writing to let you …" at bounding box center [741, 463] width 522 height 283
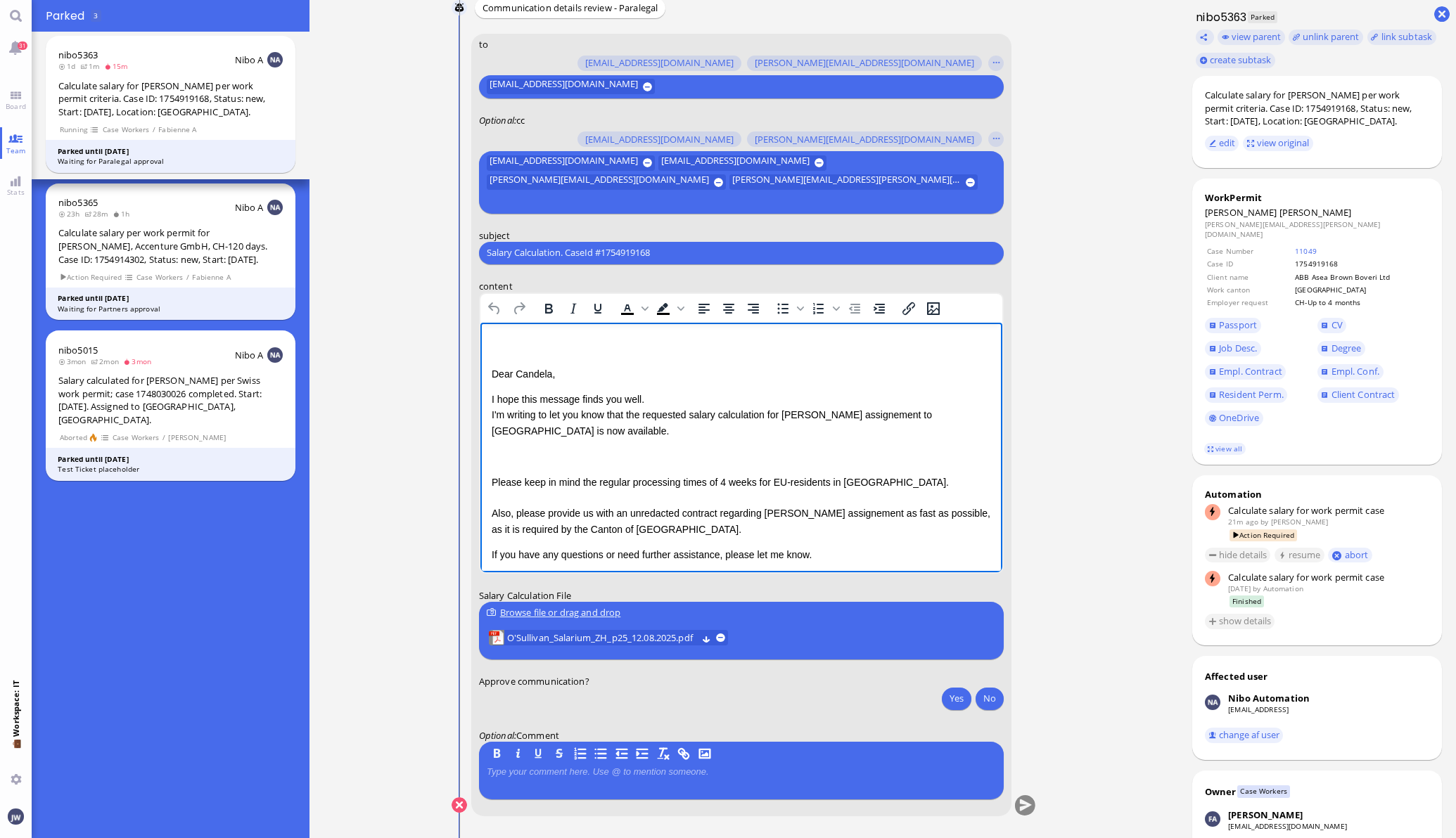
click at [491, 373] on p "Dear Candela," at bounding box center [741, 374] width 500 height 16
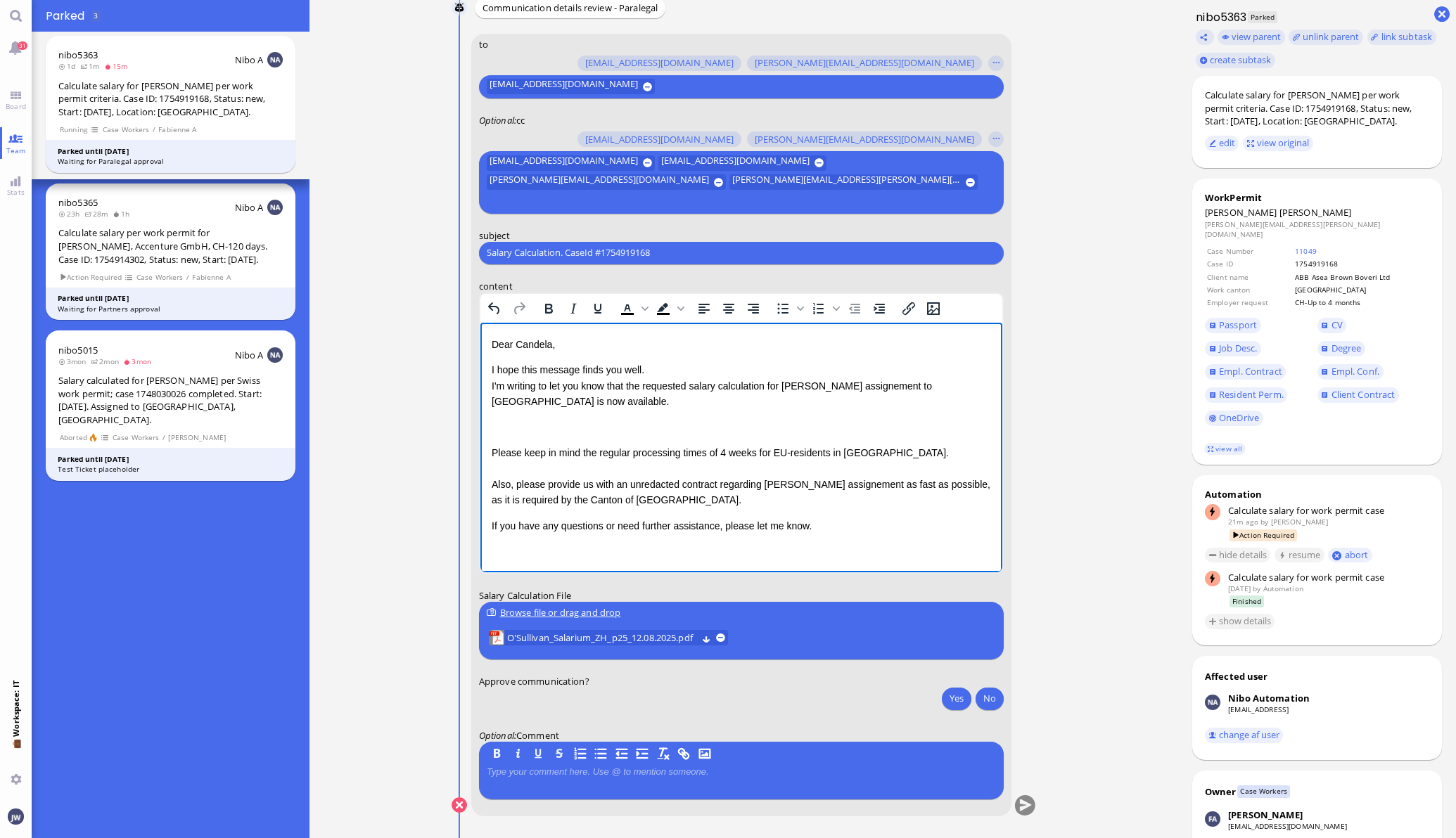
drag, startPoint x: 884, startPoint y: 386, endPoint x: 929, endPoint y: 381, distance: 45.3
click at [886, 386] on p "I hope this message finds you well. I'm writing to let you know that the reques…" at bounding box center [741, 385] width 500 height 47
click at [817, 418] on div "Dear [PERSON_NAME], I hope this message finds you well. I'm writing to let you …" at bounding box center [741, 434] width 500 height 197
click at [630, 401] on p "I hope this message finds you well. I'm writing to let you know that the reques…" at bounding box center [741, 385] width 500 height 47
click at [562, 427] on p "Rich Text Area. Press ALT-0 for help." at bounding box center [741, 427] width 500 height 16
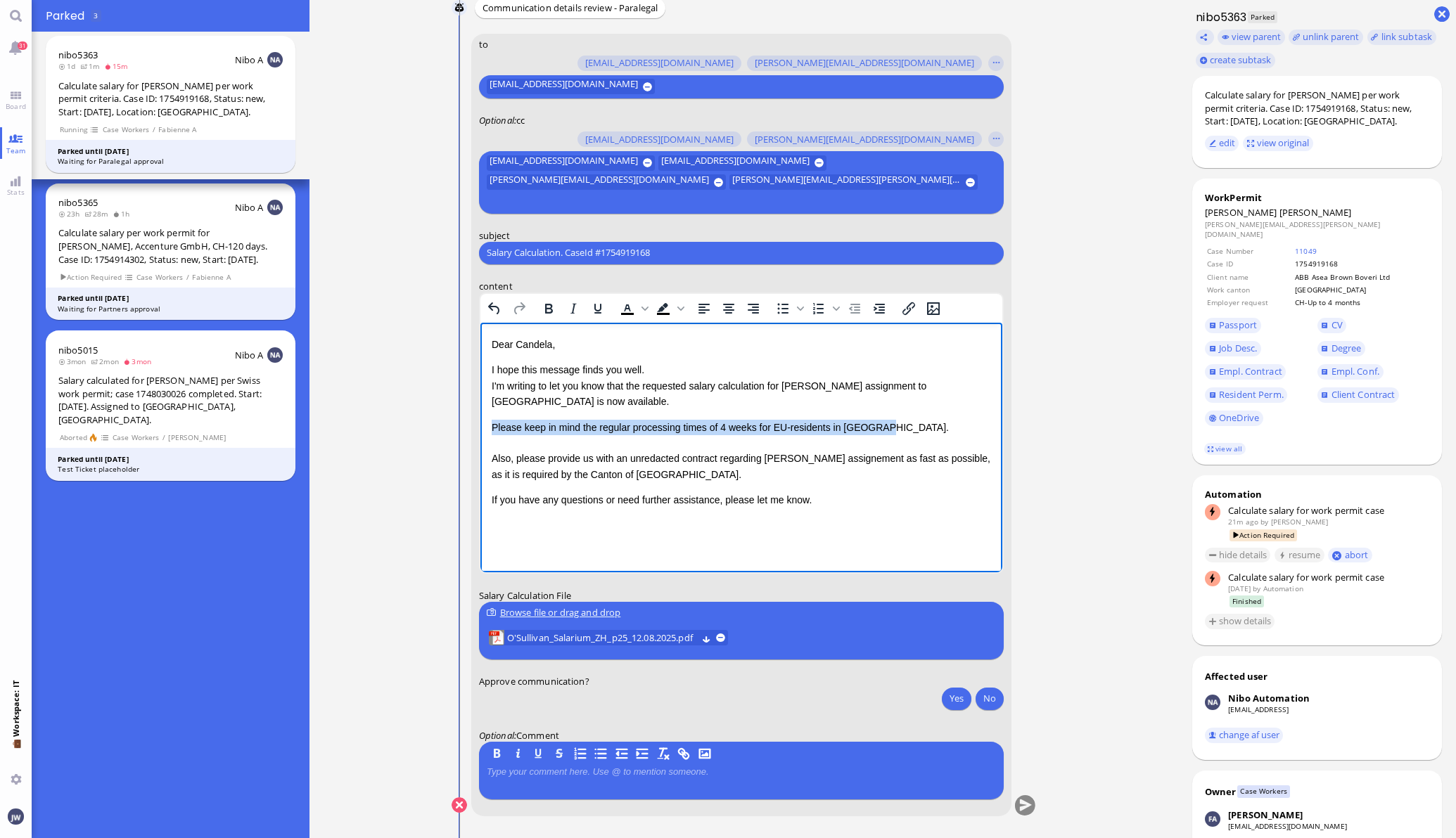
drag, startPoint x: 493, startPoint y: 427, endPoint x: 870, endPoint y: 424, distance: 377.0
click at [870, 424] on div "Please keep in mind the regular processing times of 4 weeks for EU-residents in…" at bounding box center [741, 427] width 500 height 16
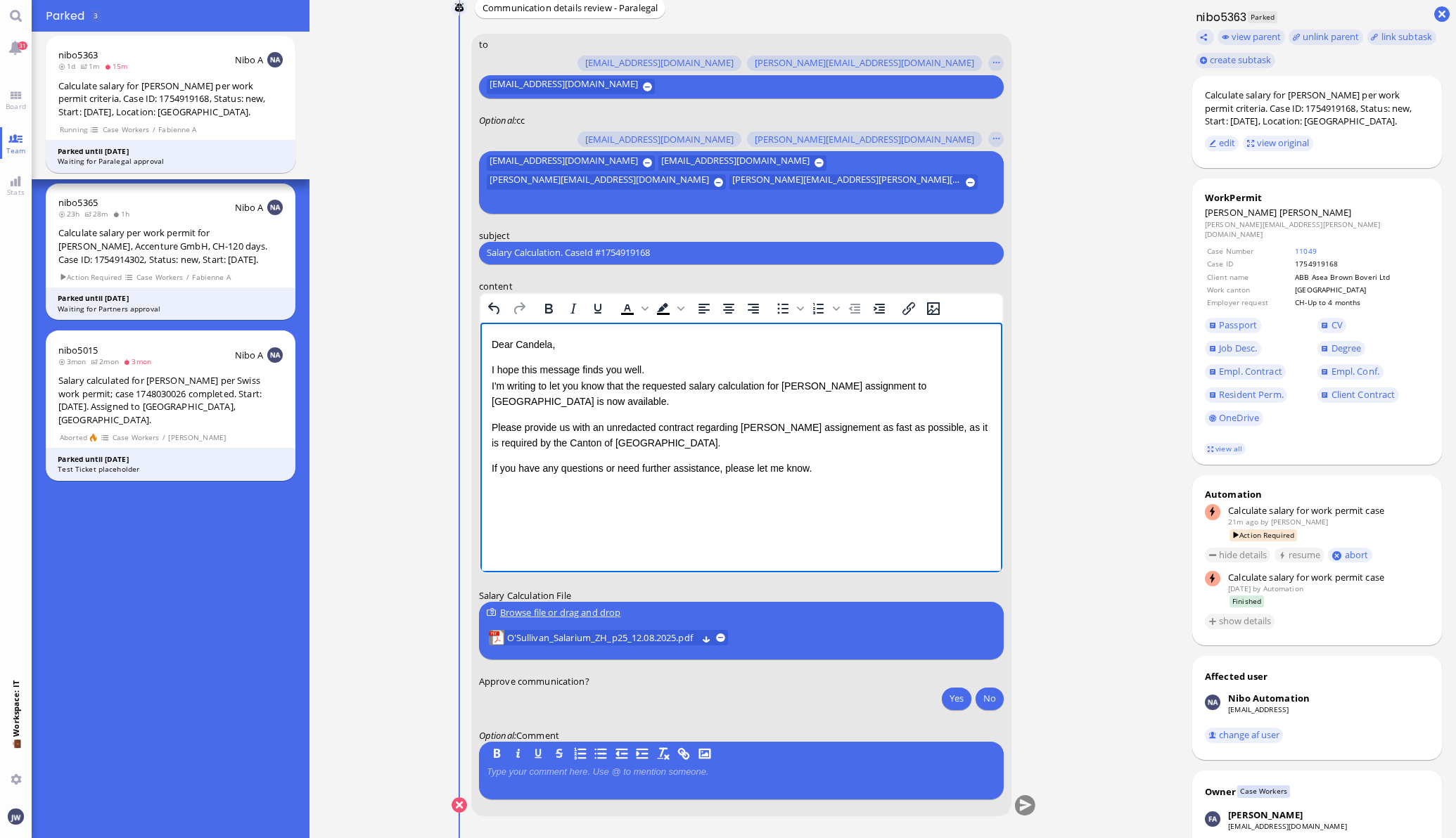
click at [659, 425] on div "Please provide us with an unredacted contract regarding [PERSON_NAME] assigneme…" at bounding box center [741, 435] width 500 height 31
drag, startPoint x: 722, startPoint y: 426, endPoint x: 971, endPoint y: 425, distance: 249.0
click at [971, 425] on div "Please provide us with an unredacted client contract regarding [PERSON_NAME] as…" at bounding box center [741, 435] width 500 height 31
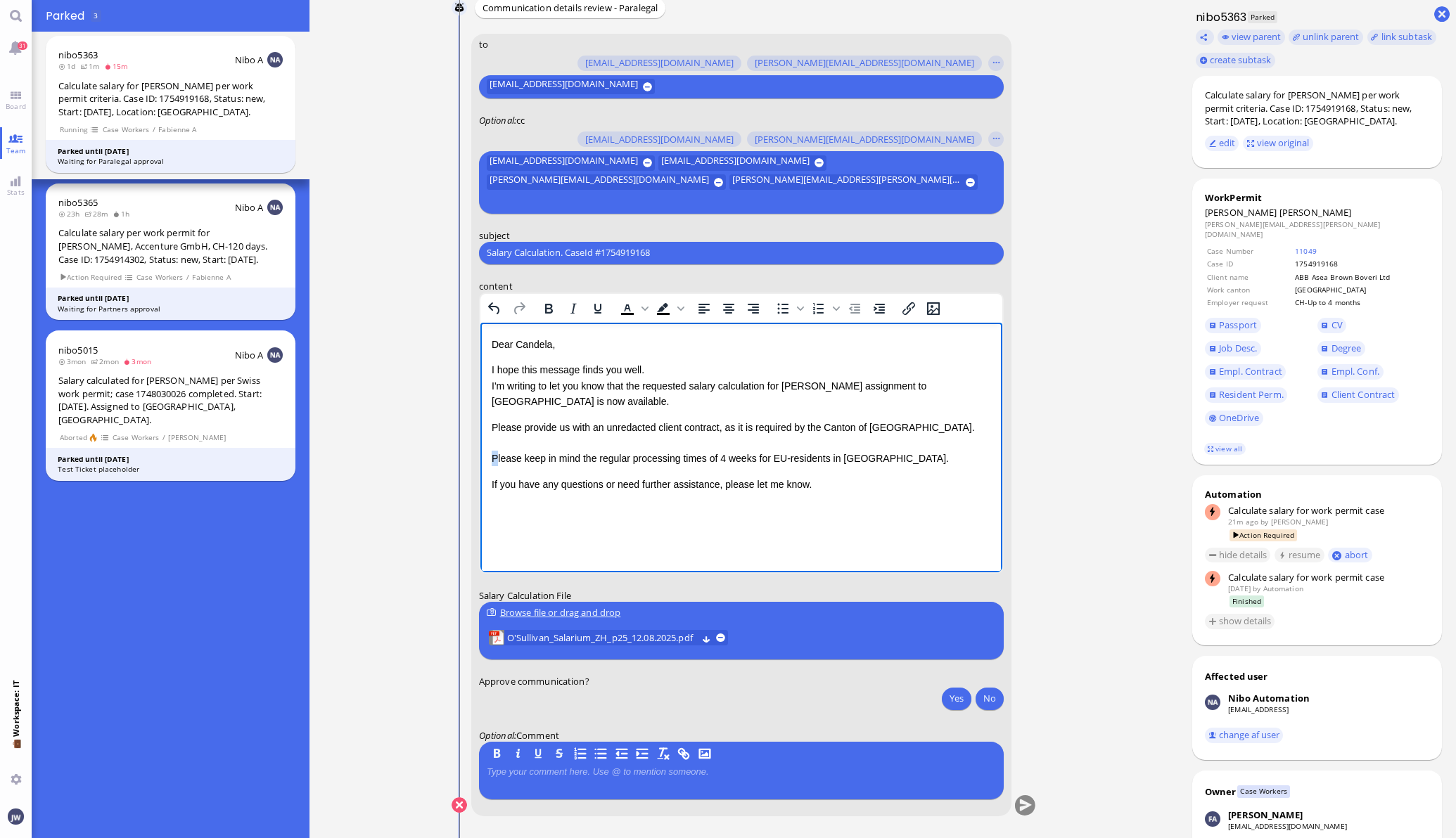
click at [493, 460] on div "Please keep in mind the regular processing times of 4 weeks for EU-residents in…" at bounding box center [741, 458] width 500 height 16
click at [500, 462] on div "Please keep in mind the regular processing times of 4 weeks for EU-residents in…" at bounding box center [741, 458] width 500 height 16
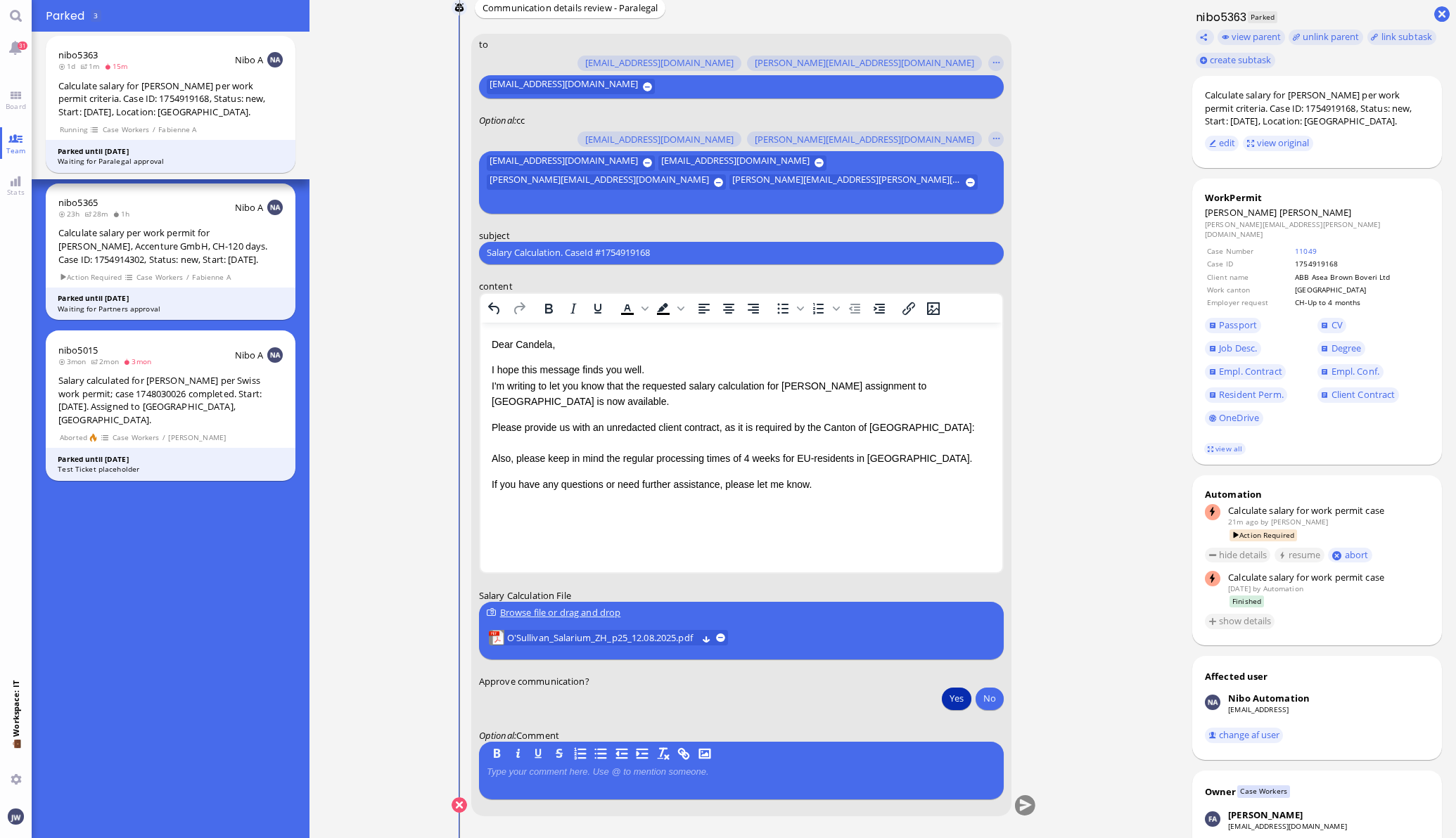
click at [942, 699] on button "Yes" at bounding box center [957, 698] width 30 height 23
click at [647, 254] on input "Salary Calculation. CaseId #1754919168" at bounding box center [741, 253] width 509 height 15
paste input "PazPerTout new case: [PERSON_NAME] (1754919168 / 13630752), Employer Request: C…"
type input "PazPerTout new case: [PERSON_NAME] (1754919168 / 13630752), Employer Request: C…"
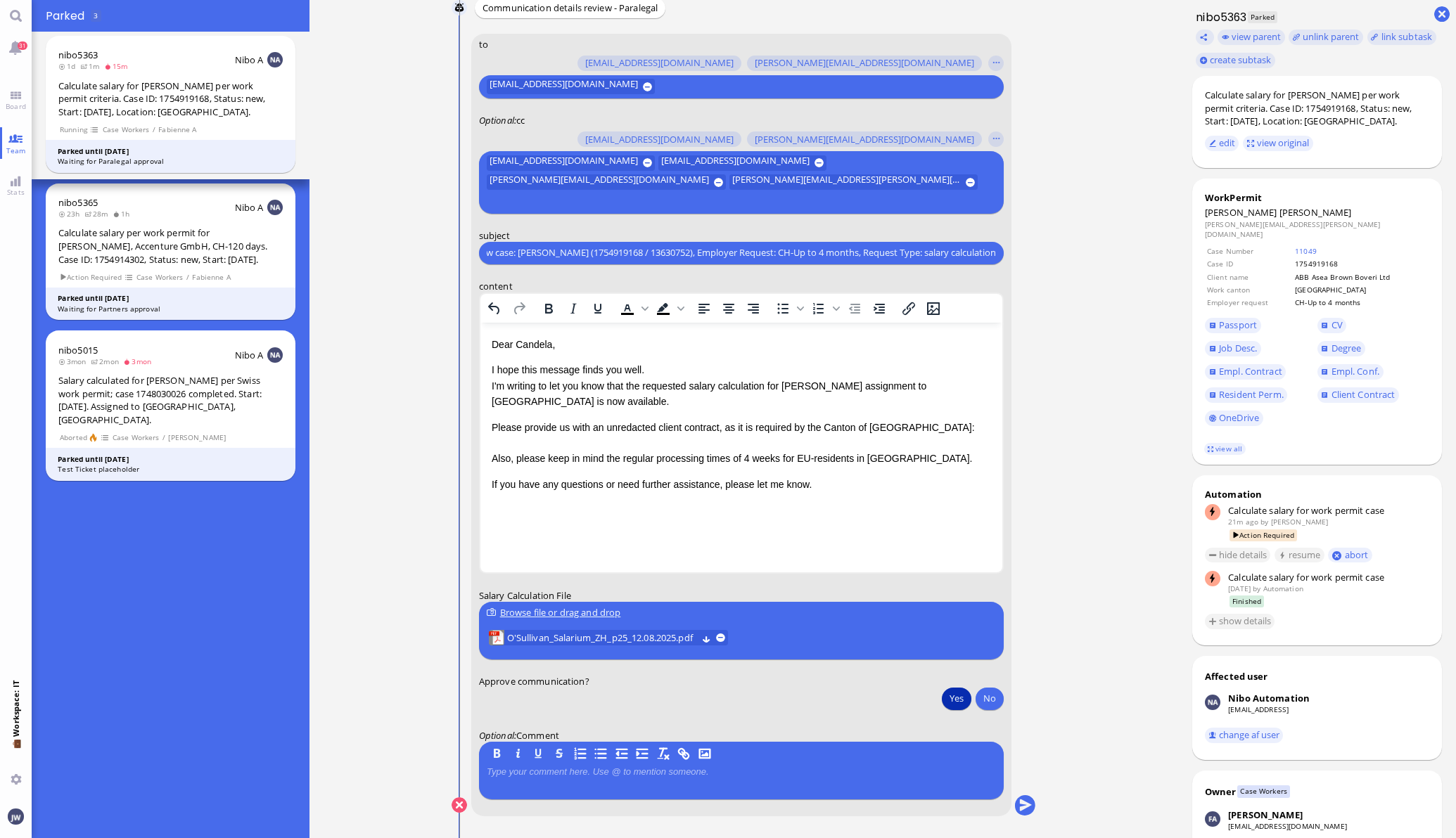
click at [1097, 676] on ticket "[DATE] 15:41 by Automation Automation Calculate eligible salary for work permit…" at bounding box center [744, 419] width 869 height 838
click at [1017, 808] on button "submit" at bounding box center [1025, 806] width 21 height 21
